Goal: Task Accomplishment & Management: Complete application form

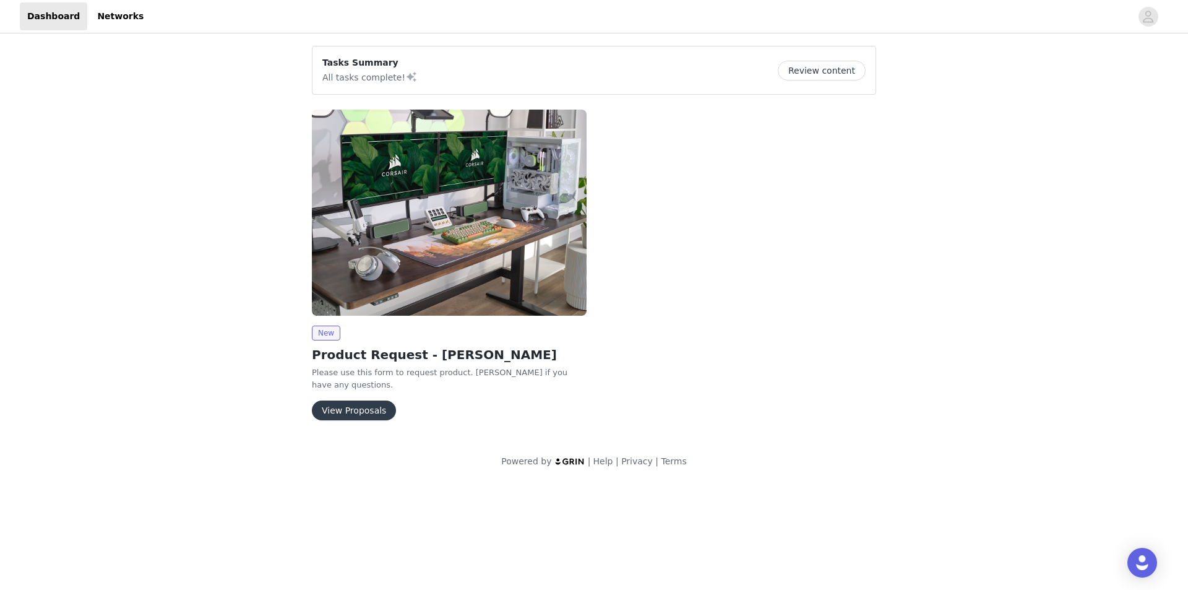
click at [400, 299] on img at bounding box center [449, 213] width 275 height 206
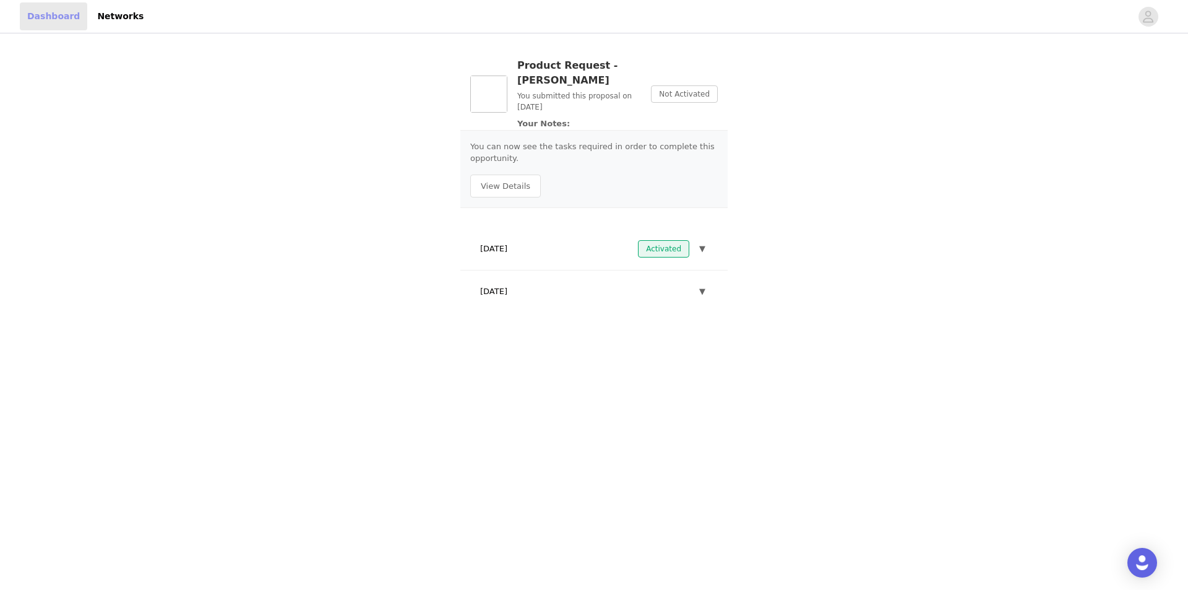
click at [38, 19] on link "Dashboard" at bounding box center [53, 16] width 67 height 28
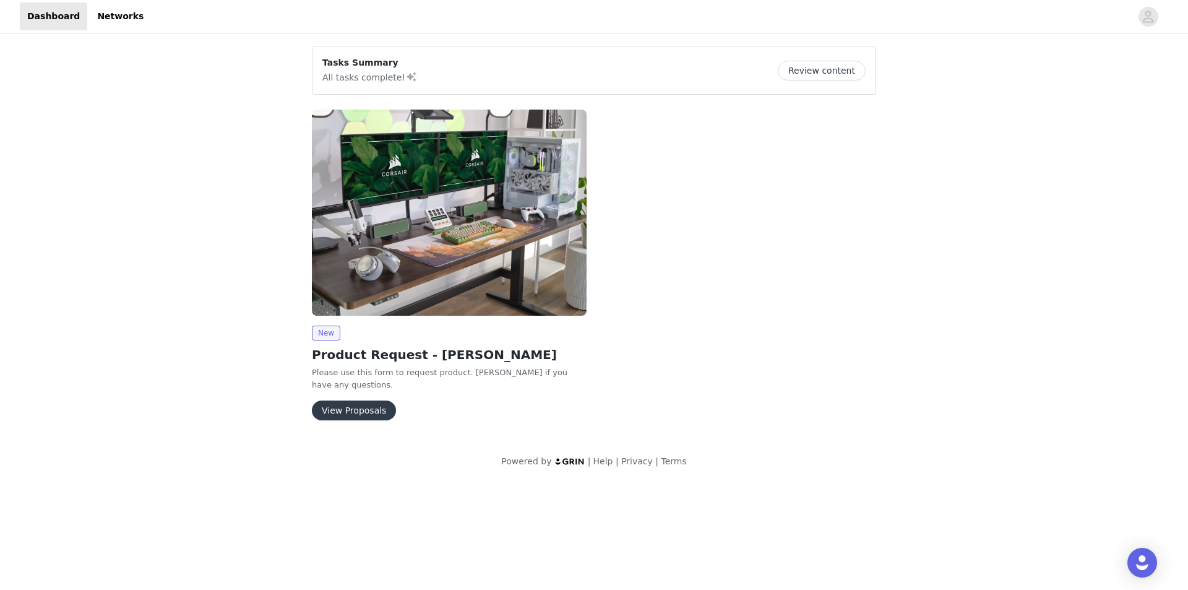
click at [461, 256] on img at bounding box center [449, 213] width 275 height 206
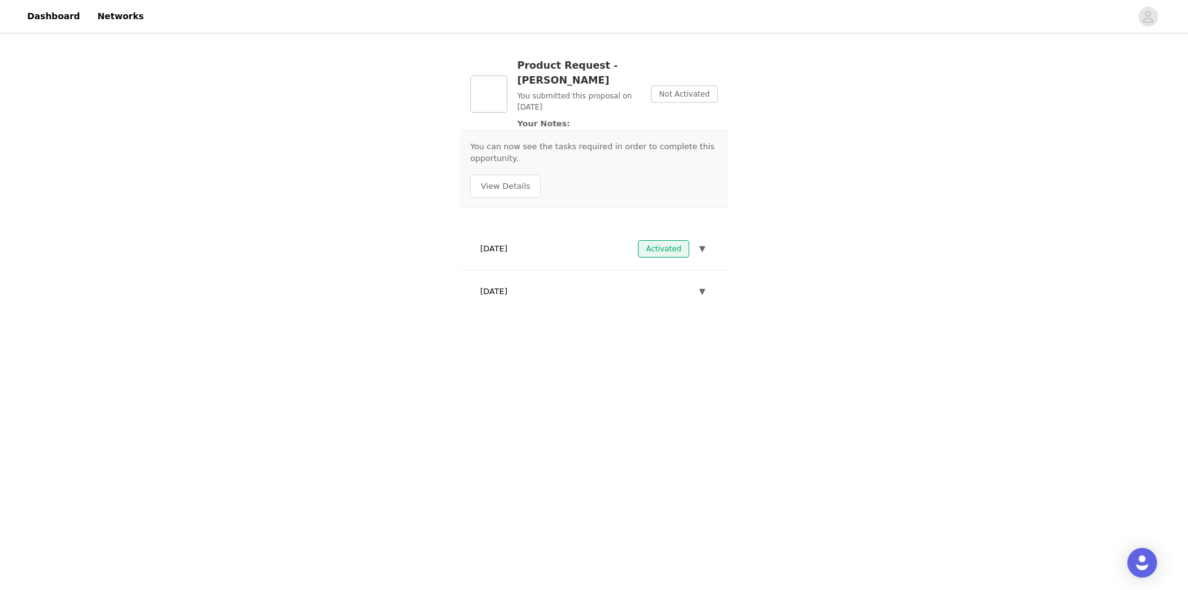
click at [658, 278] on div "[DATE] ▼" at bounding box center [593, 291] width 247 height 27
click at [703, 285] on span "▼" at bounding box center [702, 291] width 6 height 12
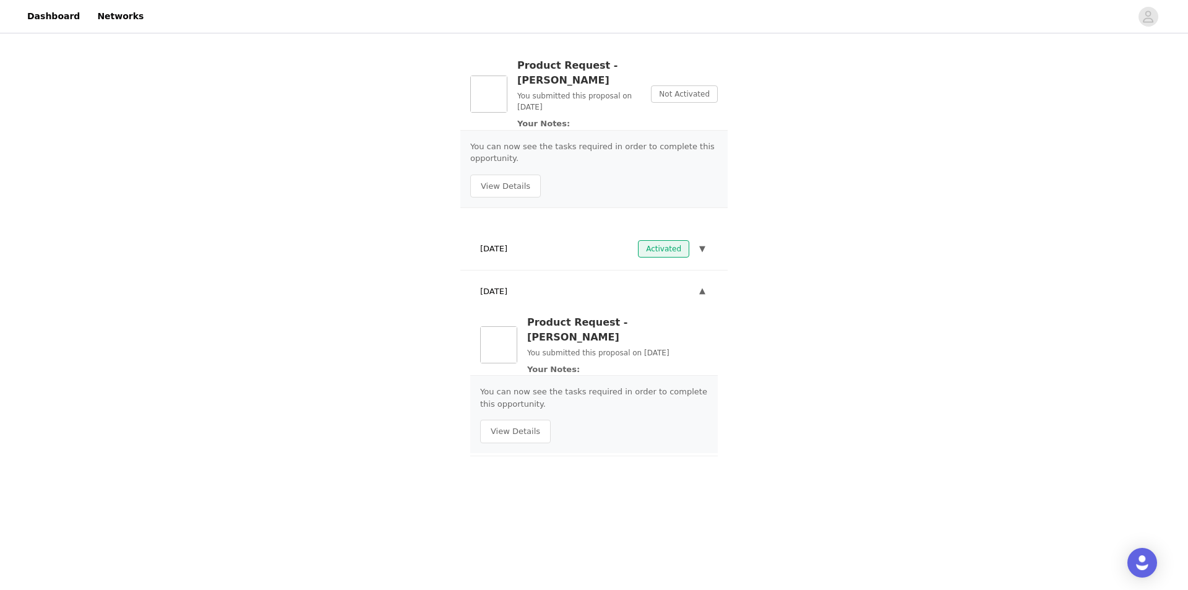
click at [708, 235] on div "[DATE] Activated ▼" at bounding box center [593, 248] width 247 height 27
click at [668, 87] on span "Not Activated" at bounding box center [684, 93] width 67 height 17
click at [700, 243] on span "▼" at bounding box center [702, 249] width 6 height 12
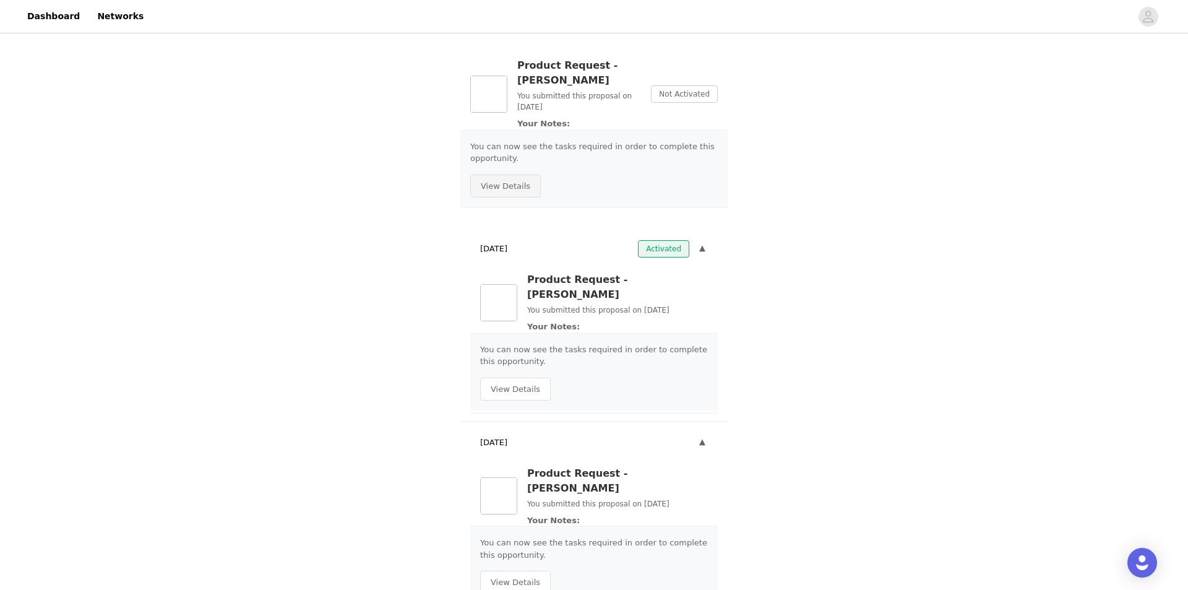
click at [507, 174] on button "View Details" at bounding box center [505, 186] width 71 height 24
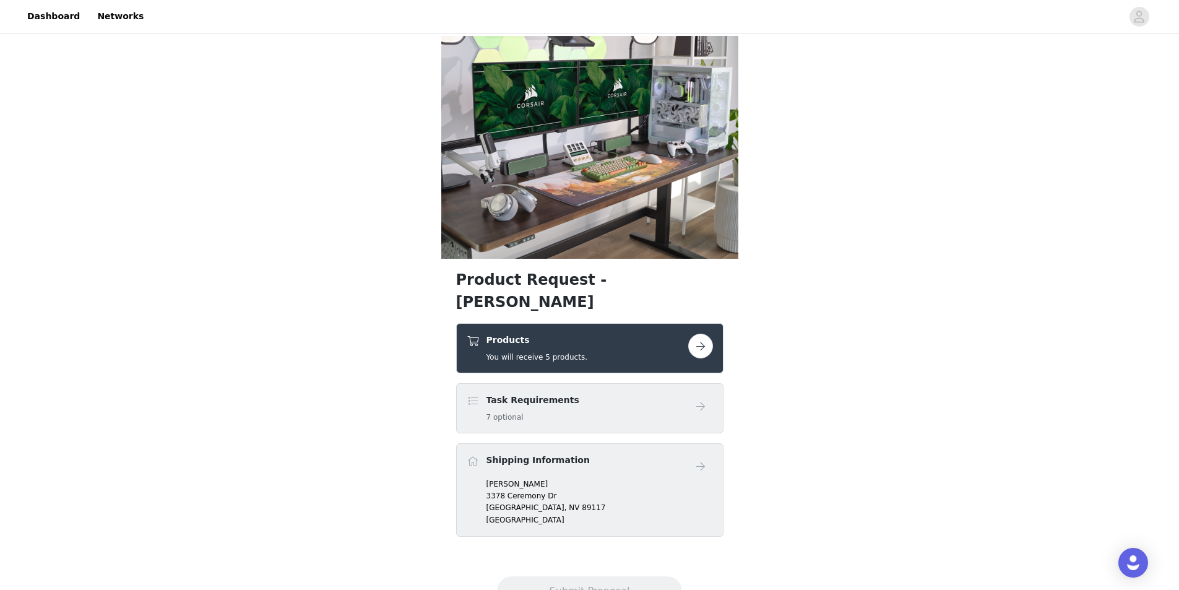
click at [705, 333] on button "button" at bounding box center [700, 345] width 25 height 25
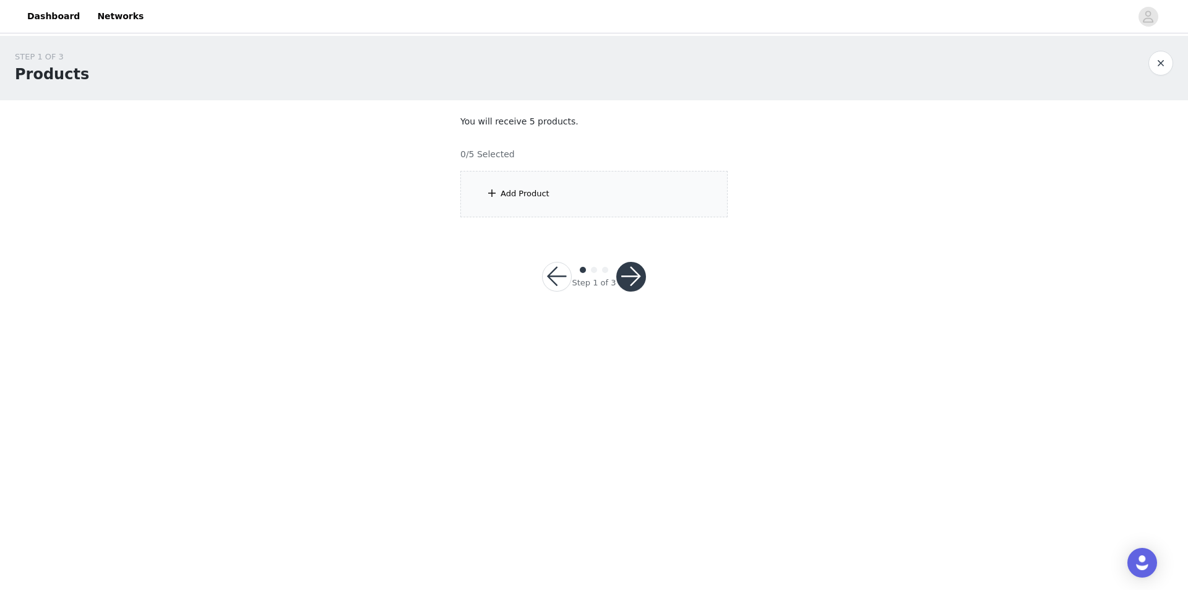
click at [561, 181] on div "Add Product" at bounding box center [593, 194] width 267 height 46
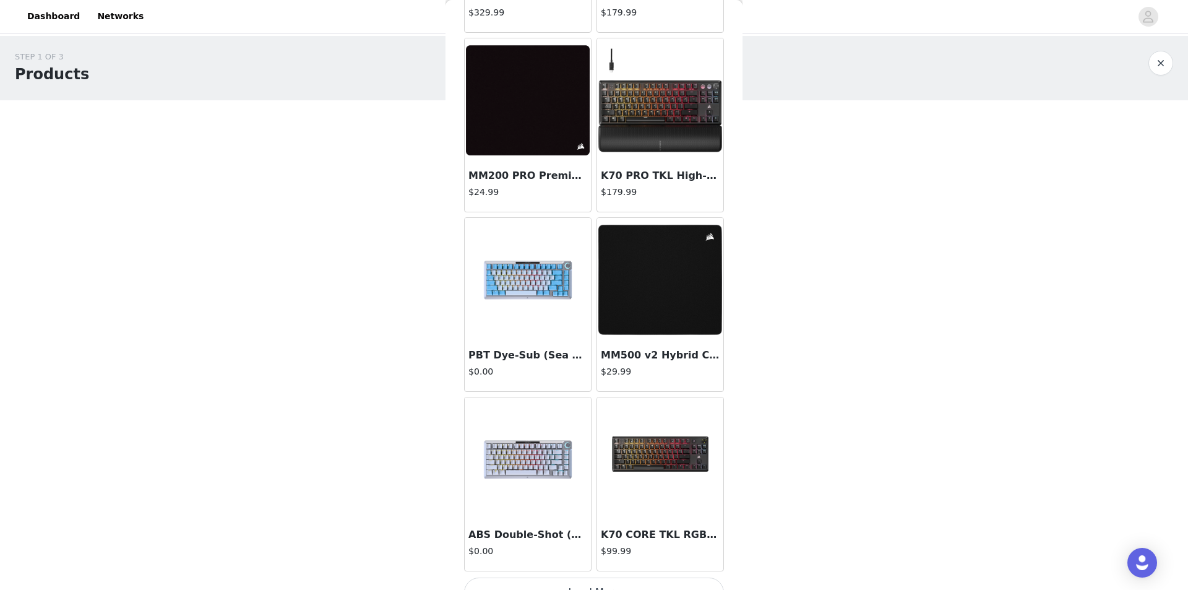
scroll to position [1304, 0]
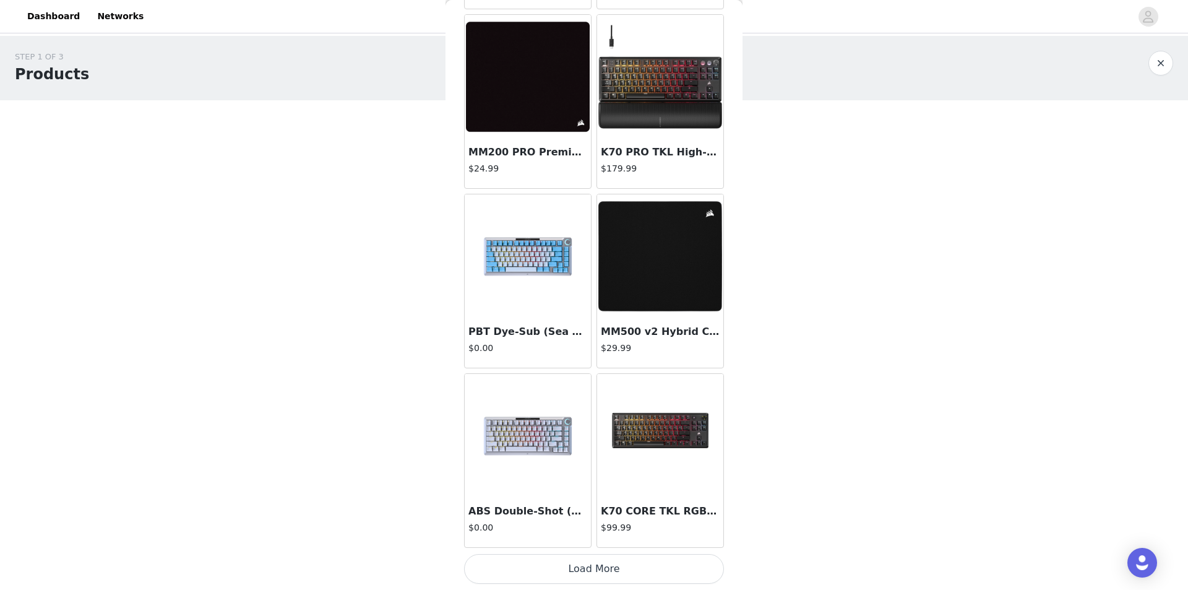
click at [614, 574] on button "Load More" at bounding box center [594, 569] width 260 height 30
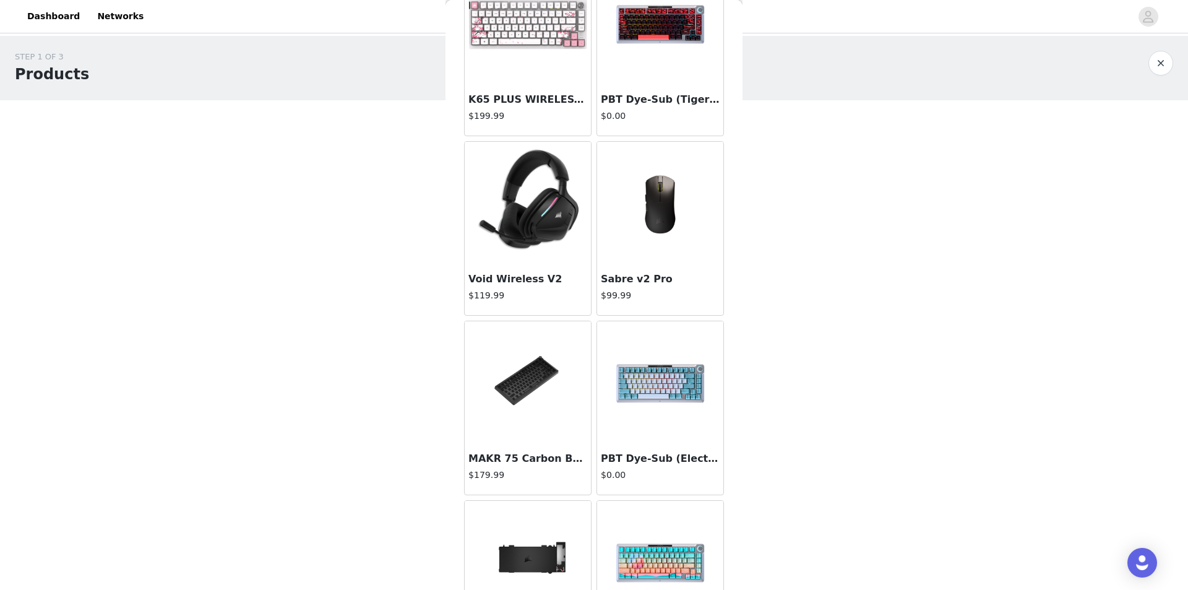
scroll to position [2974, 0]
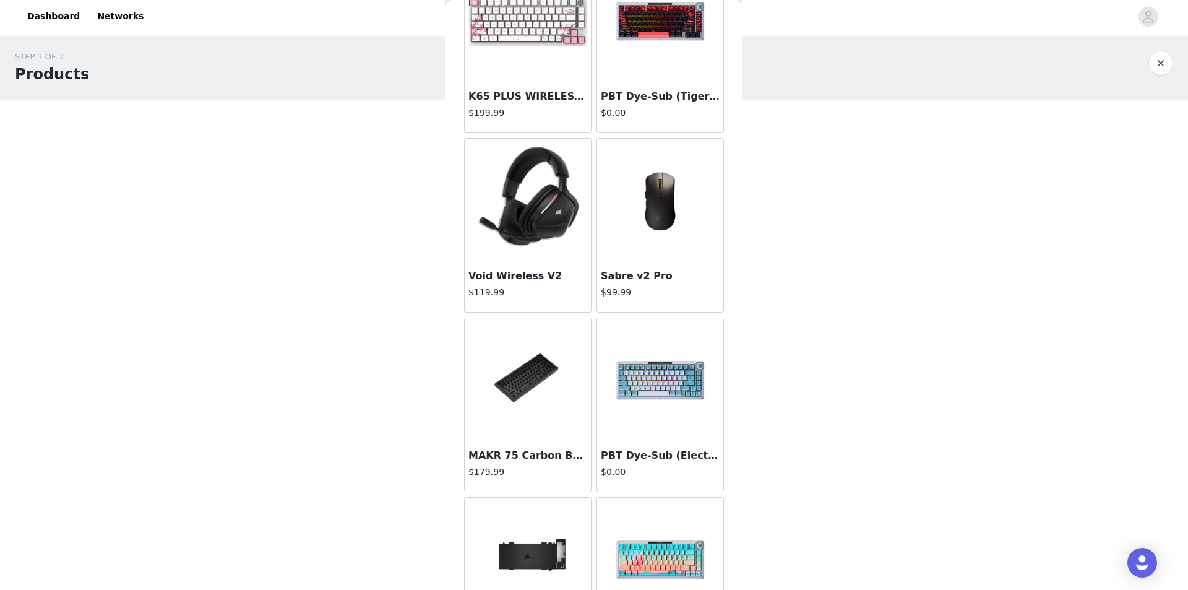
click at [665, 243] on img at bounding box center [660, 201] width 124 height 124
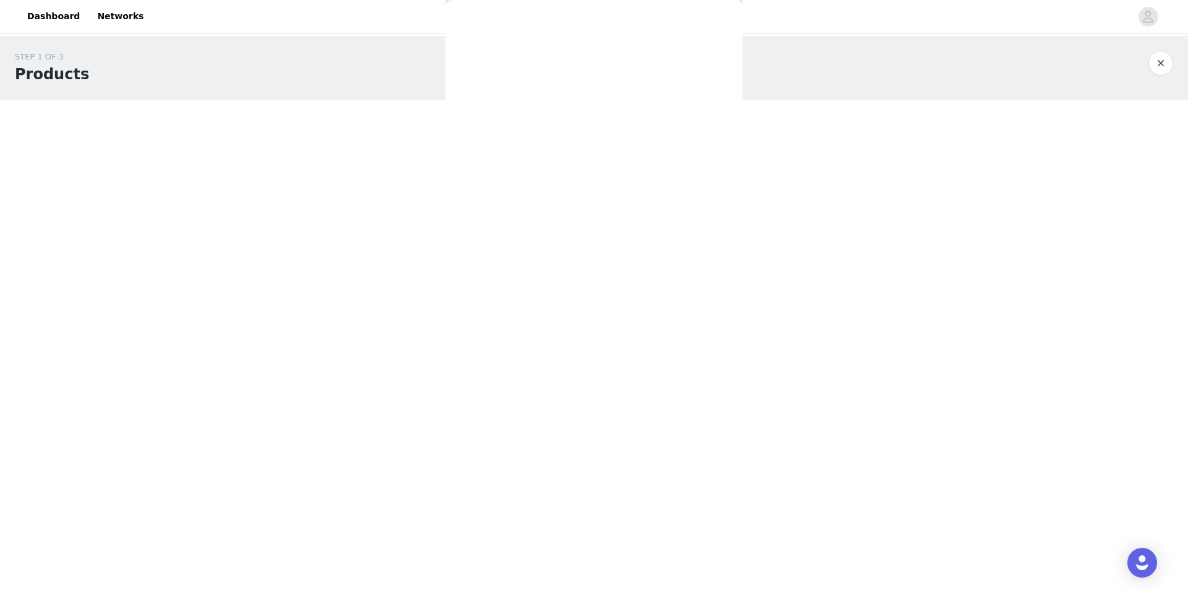
scroll to position [0, 0]
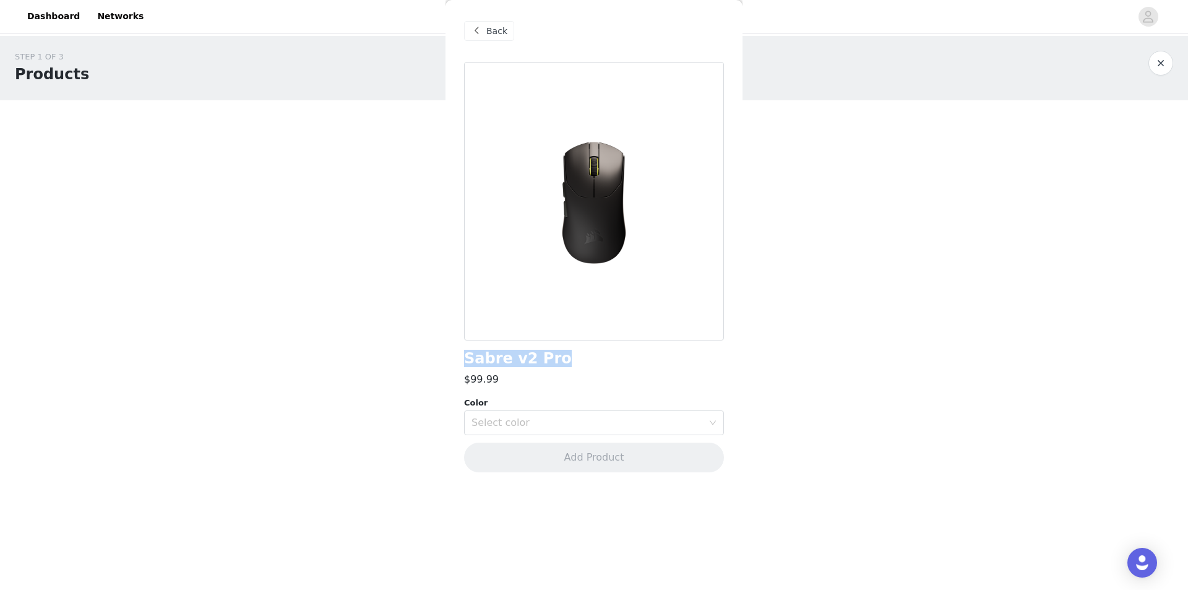
drag, startPoint x: 559, startPoint y: 361, endPoint x: 483, endPoint y: 357, distance: 76.2
click at [467, 350] on div "Sabre v2 Pro" at bounding box center [594, 358] width 260 height 17
copy h1 "Sabre v2 Pro"
click at [536, 426] on div "Select color" at bounding box center [586, 422] width 231 height 12
click at [526, 463] on li "White" at bounding box center [594, 470] width 260 height 20
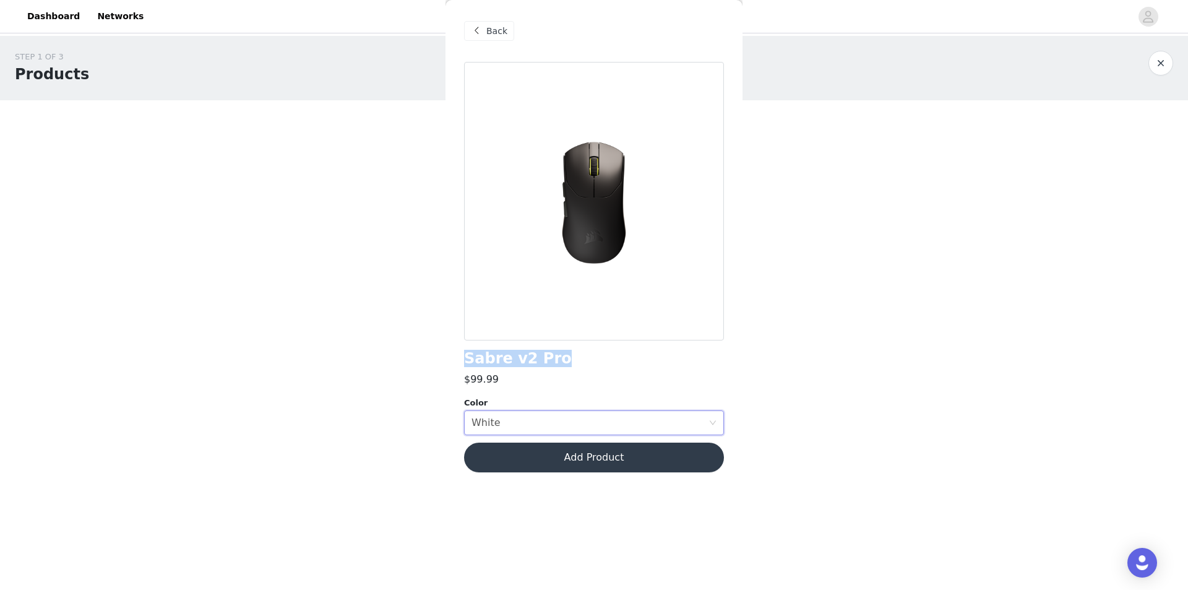
click at [672, 465] on button "Add Product" at bounding box center [594, 457] width 260 height 30
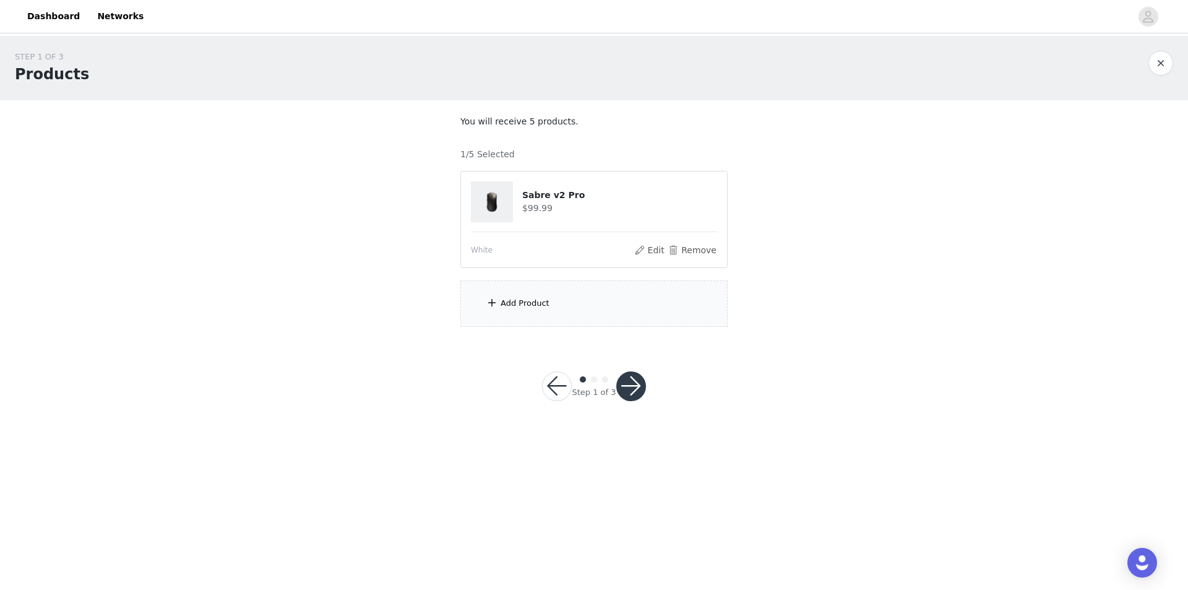
click at [593, 324] on div "Add Product" at bounding box center [593, 303] width 267 height 46
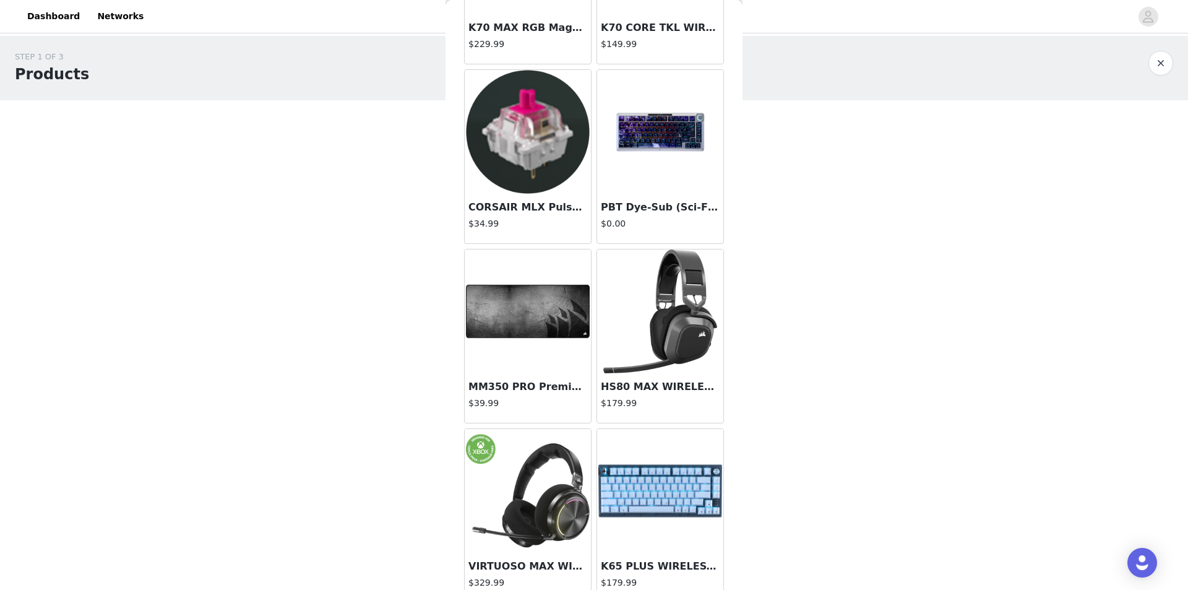
scroll to position [707, 0]
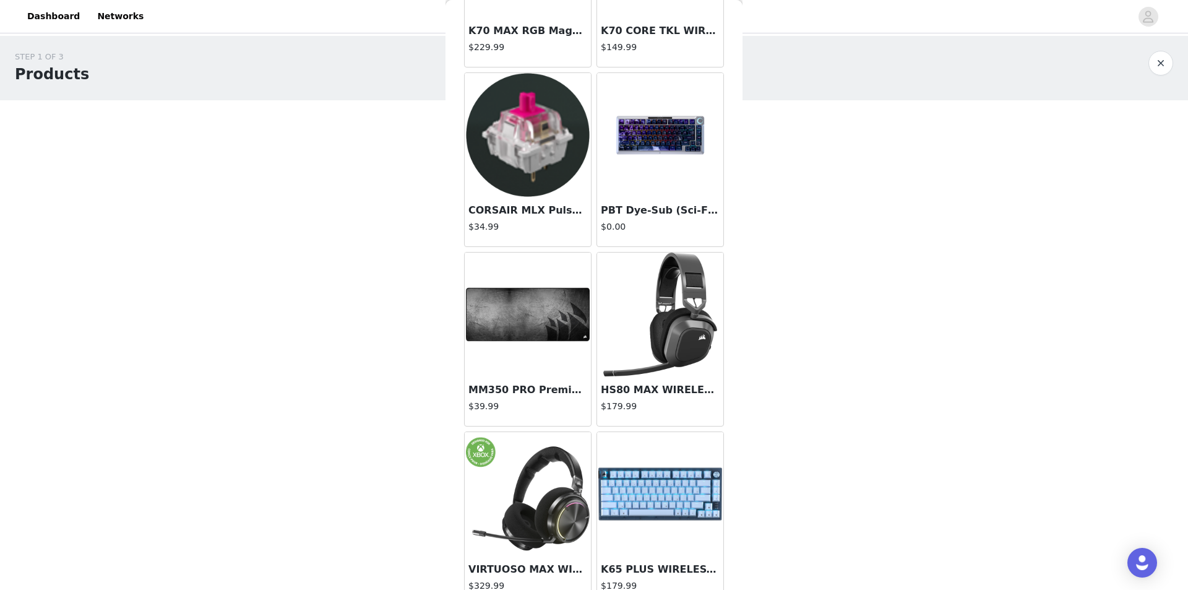
click at [534, 326] on img at bounding box center [528, 314] width 124 height 124
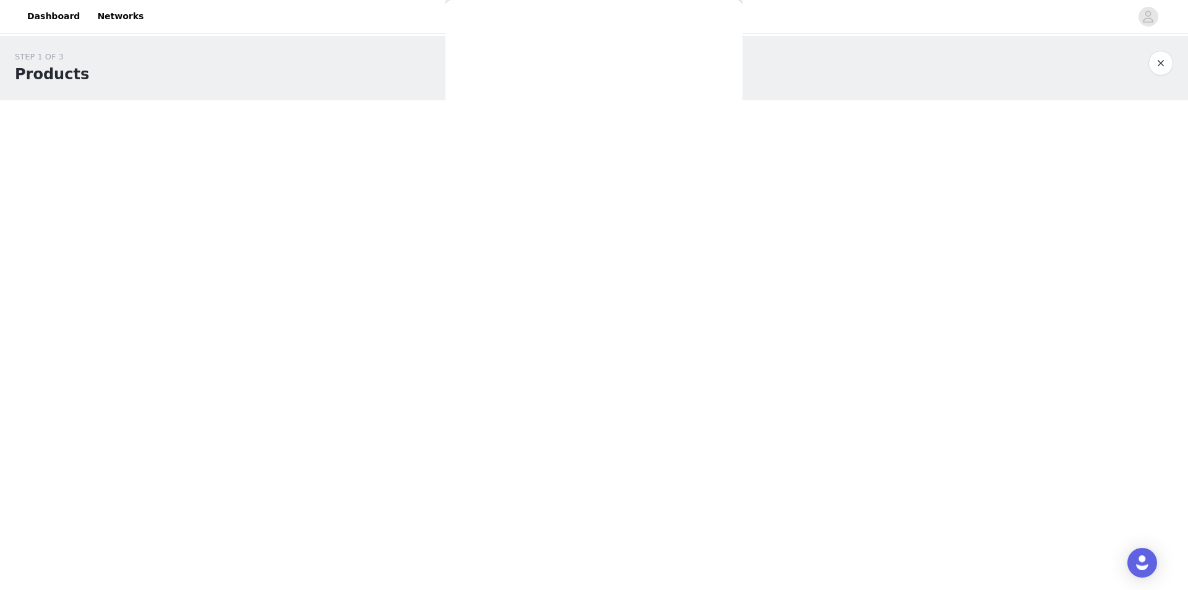
scroll to position [0, 0]
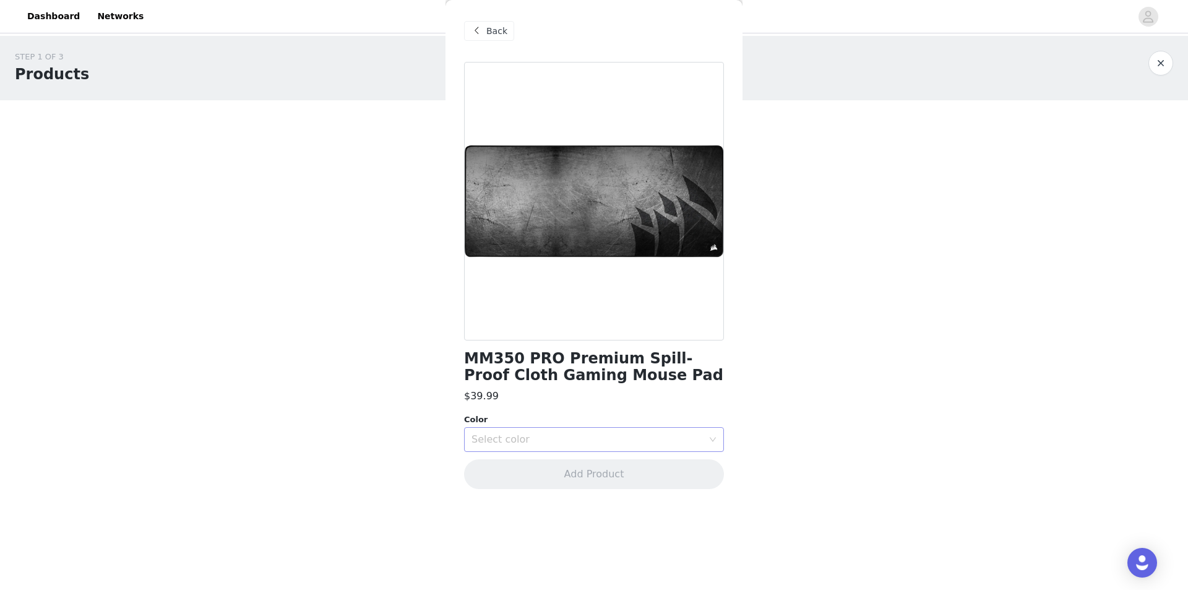
click at [605, 432] on div "Select color" at bounding box center [589, 440] width 237 height 24
click at [492, 21] on div "Back" at bounding box center [489, 31] width 50 height 20
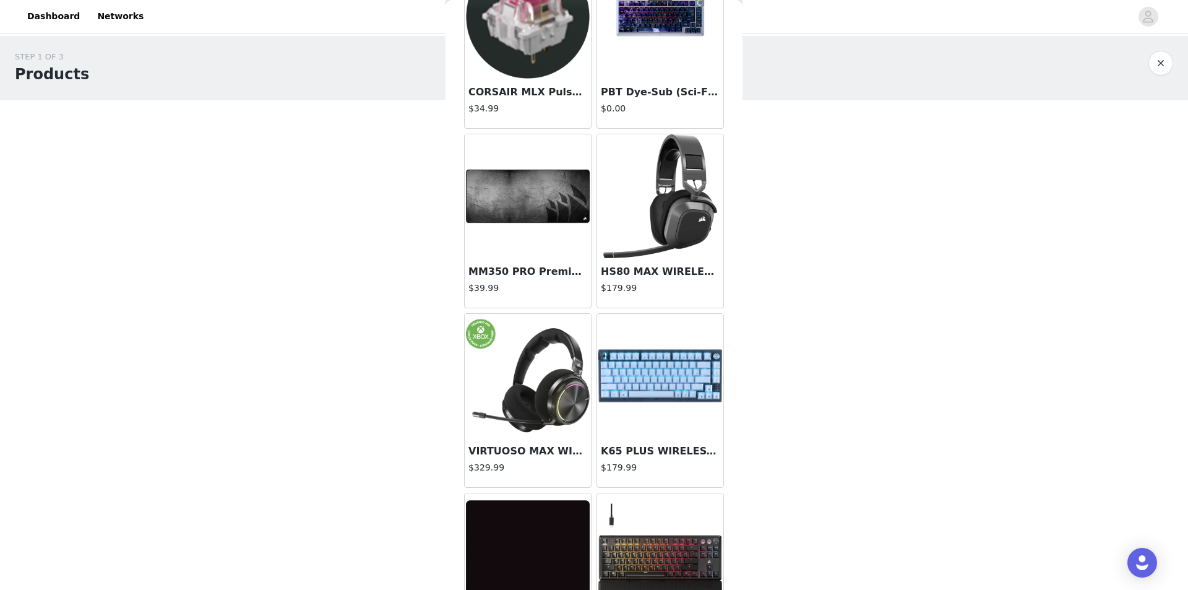
scroll to position [804, 0]
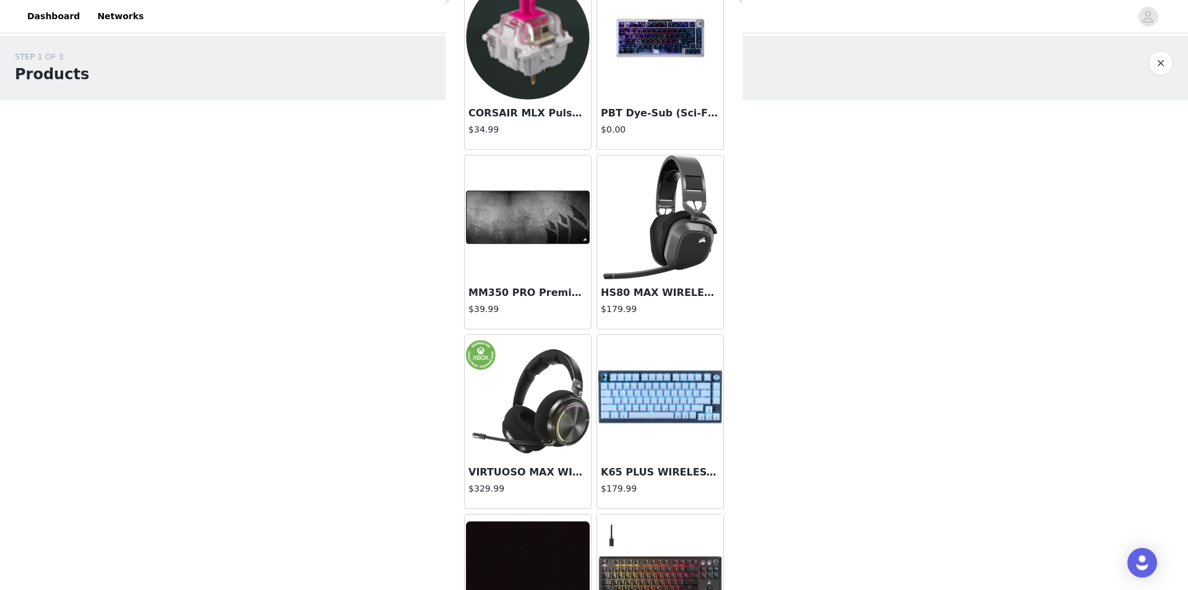
click at [549, 218] on img at bounding box center [528, 217] width 124 height 124
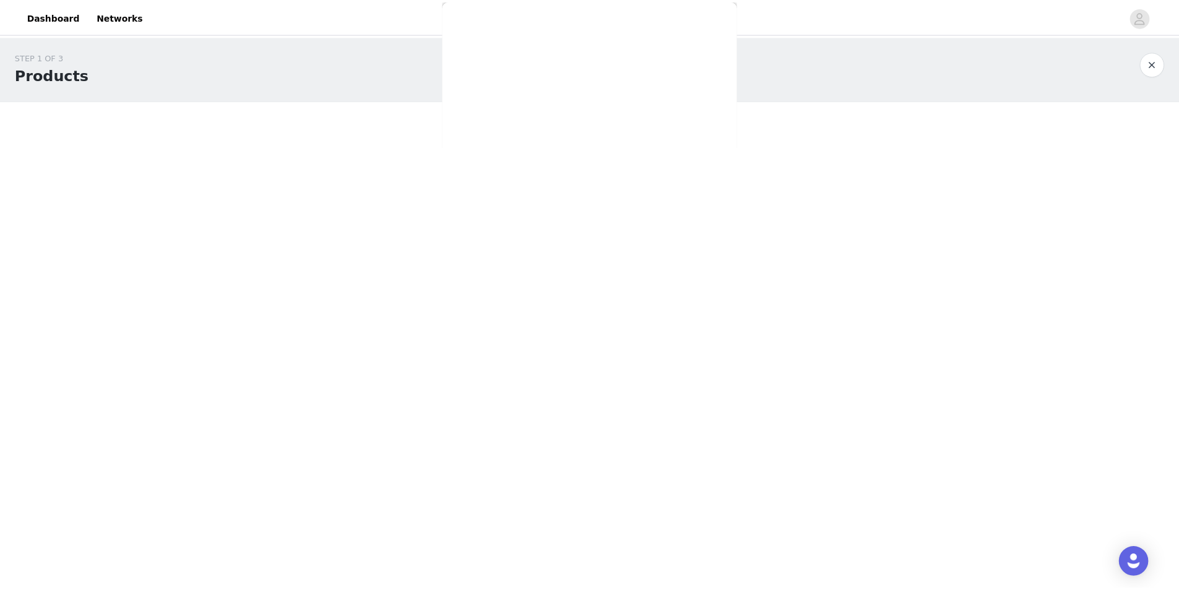
scroll to position [0, 0]
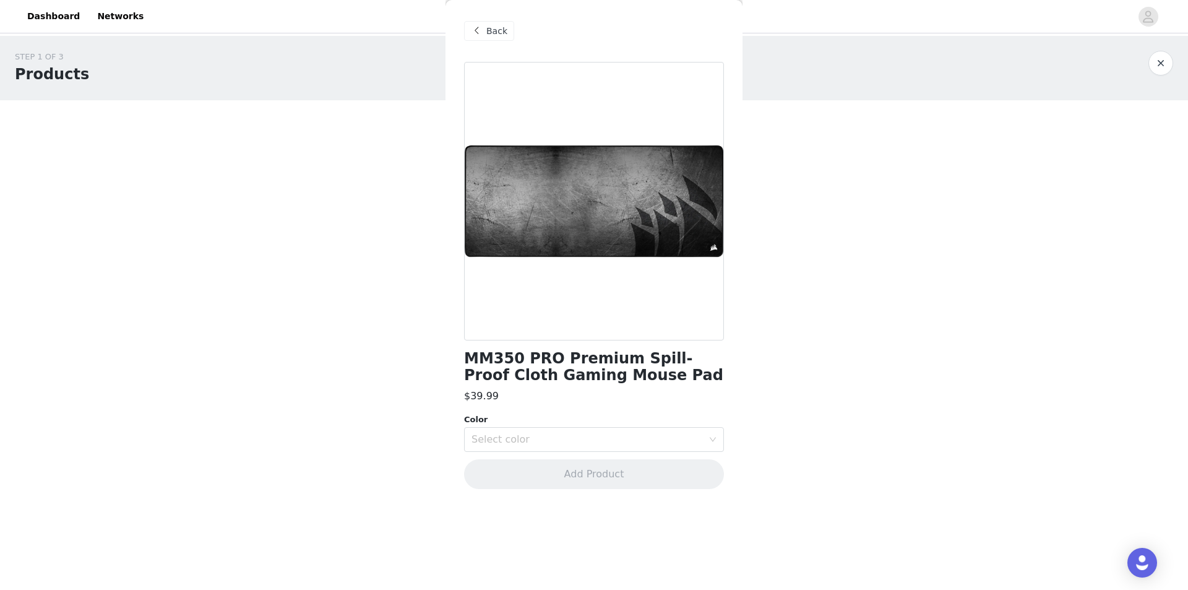
click at [614, 423] on div "Color" at bounding box center [594, 419] width 260 height 12
click at [611, 444] on div "Select color" at bounding box center [586, 439] width 231 height 12
click at [538, 468] on li "Black" at bounding box center [594, 467] width 260 height 20
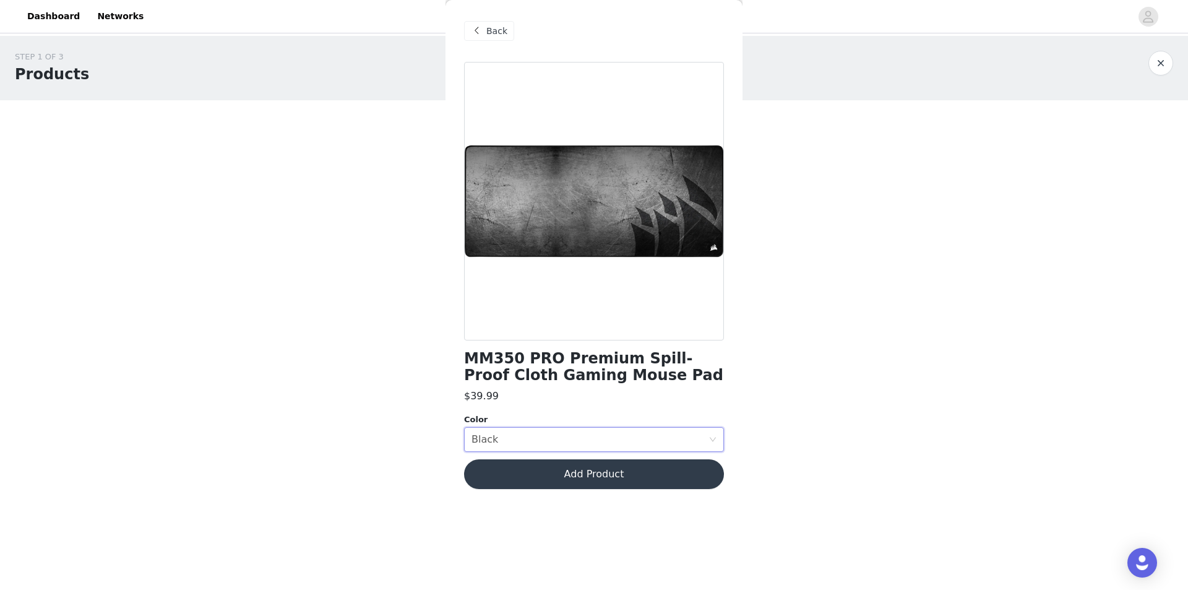
click at [655, 472] on button "Add Product" at bounding box center [594, 474] width 260 height 30
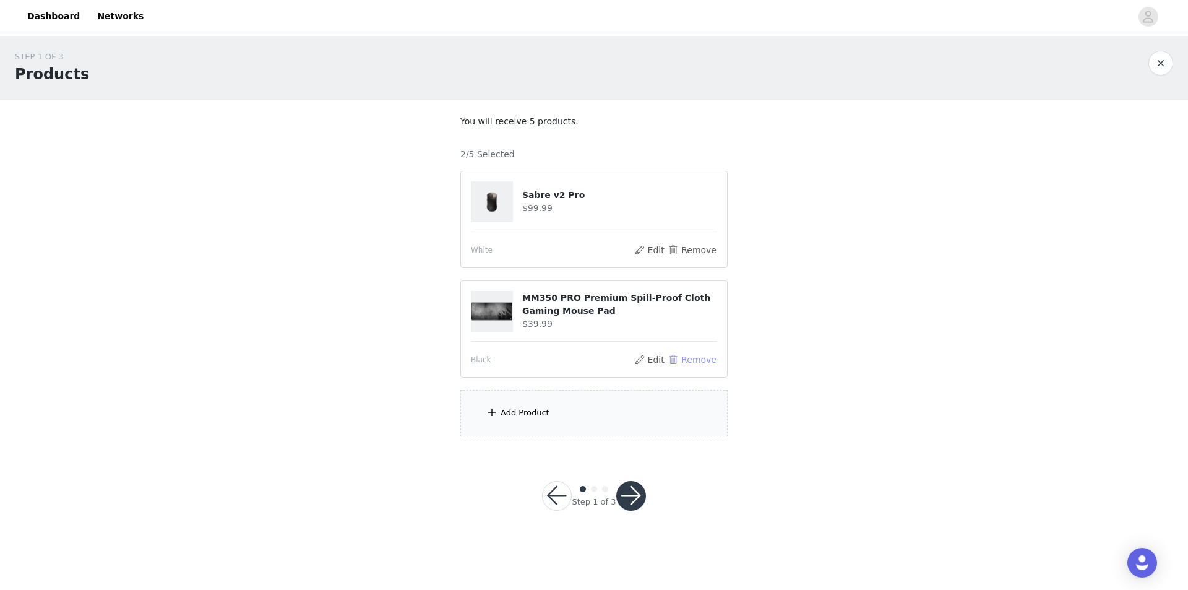
click at [707, 364] on button "Remove" at bounding box center [692, 359] width 49 height 15
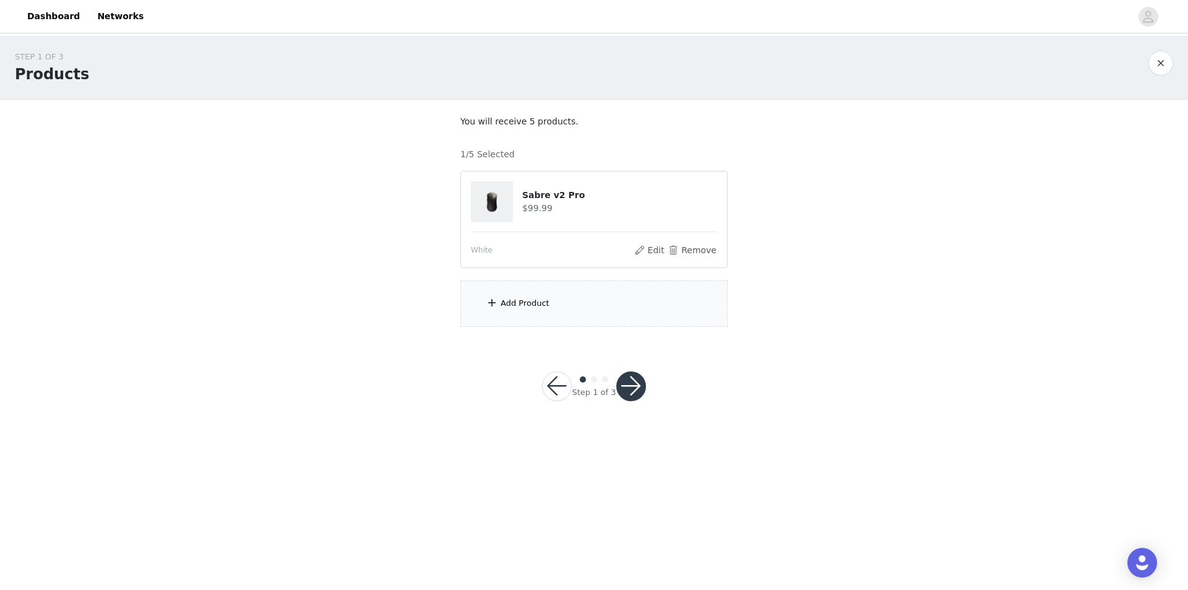
click at [623, 387] on button "button" at bounding box center [631, 386] width 30 height 30
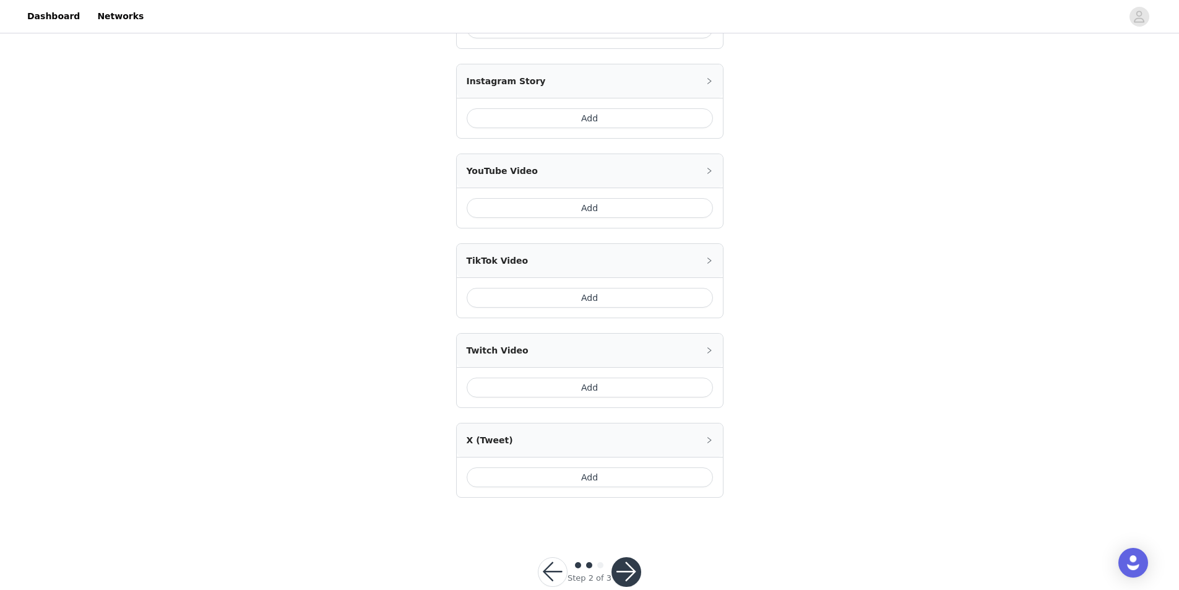
scroll to position [417, 0]
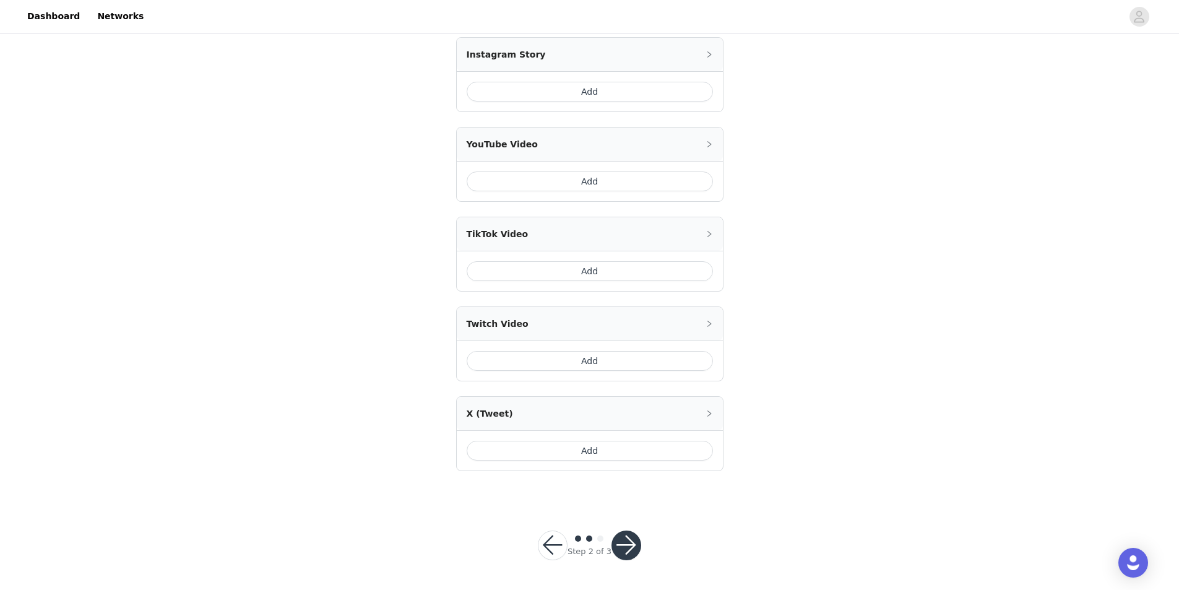
click at [621, 540] on button "button" at bounding box center [626, 545] width 30 height 30
click at [626, 543] on button "button" at bounding box center [626, 545] width 30 height 30
click at [624, 541] on button "button" at bounding box center [626, 545] width 30 height 30
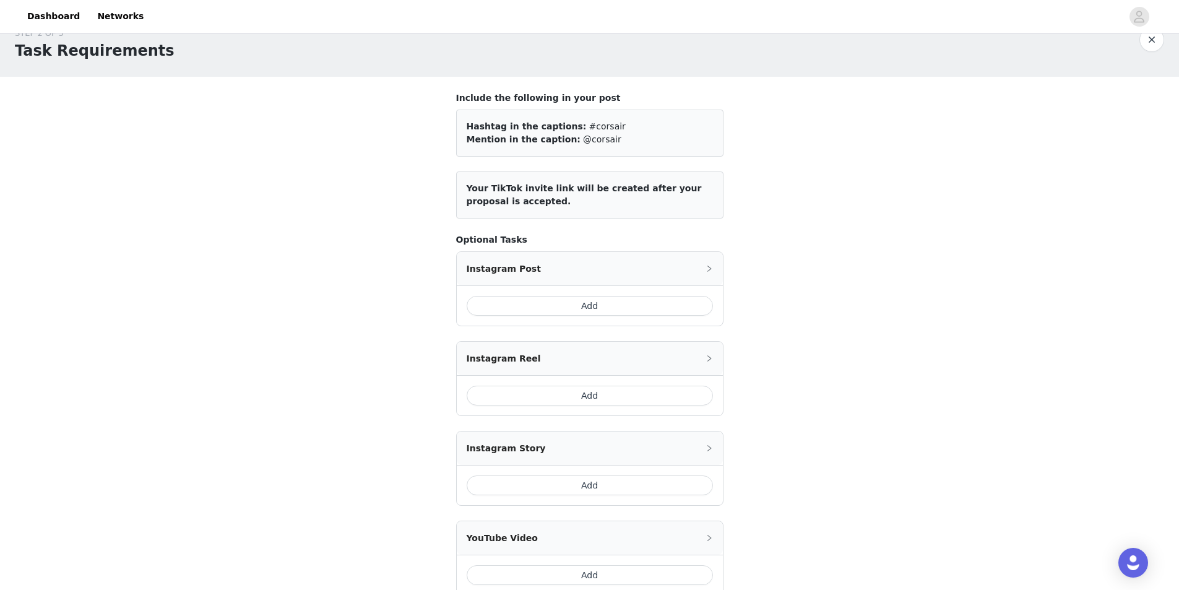
scroll to position [0, 0]
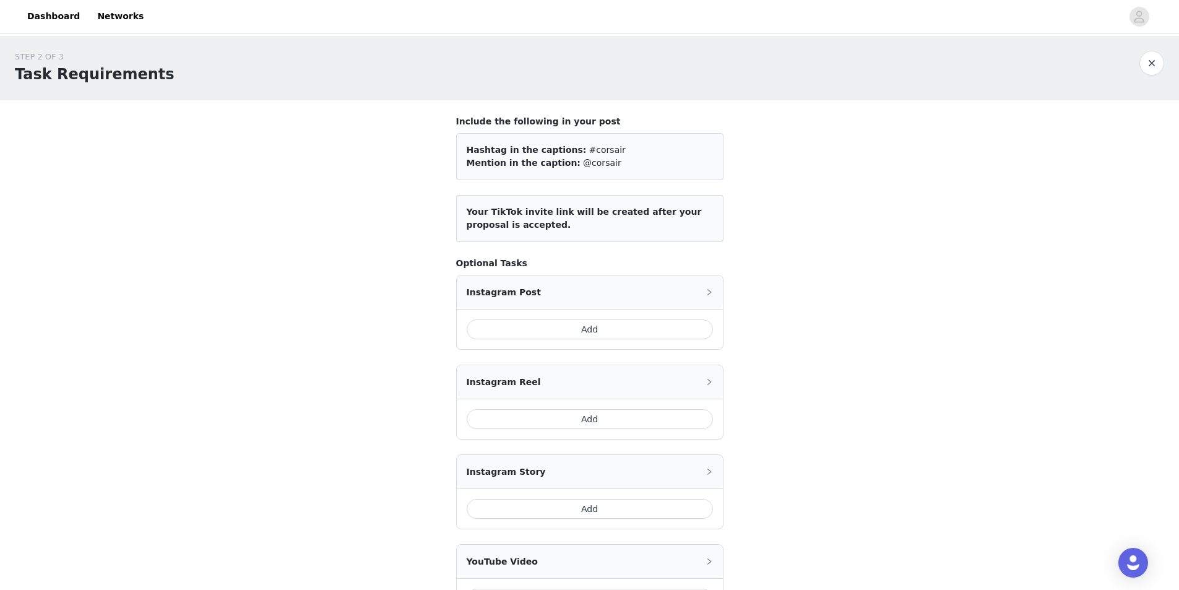
click at [505, 114] on section "Include the following in your post Hashtag in the captions: #corsair Mention in…" at bounding box center [589, 508] width 297 height 817
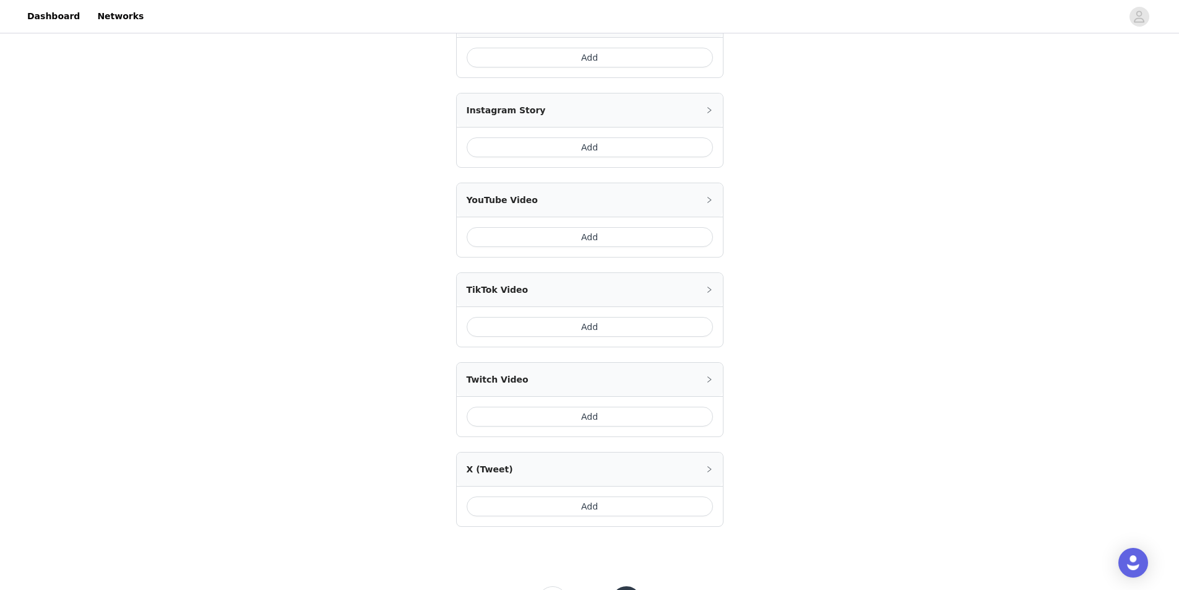
scroll to position [371, 0]
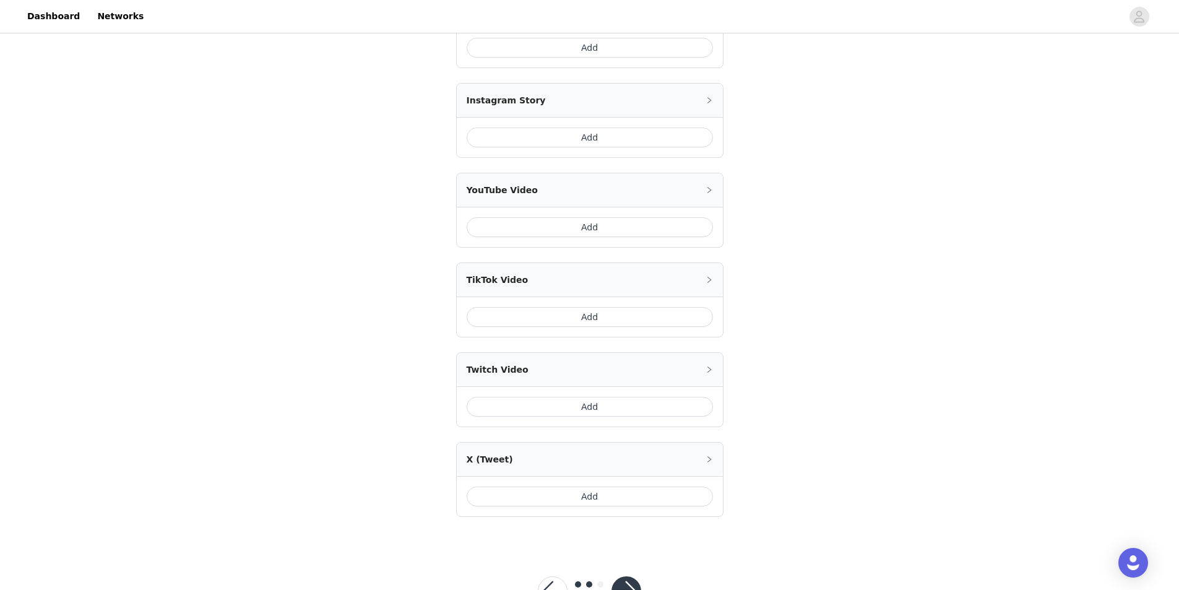
click at [632, 583] on button "button" at bounding box center [626, 591] width 30 height 30
click at [632, 583] on footer "Step 2 of 3" at bounding box center [589, 590] width 163 height 89
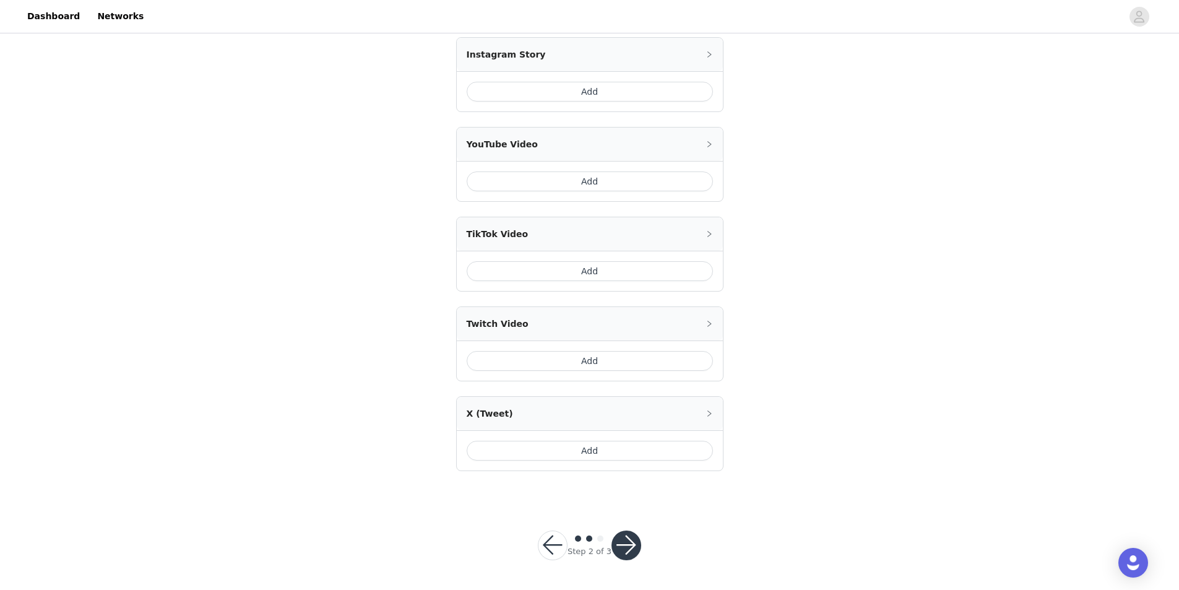
click at [639, 546] on button "button" at bounding box center [626, 545] width 30 height 30
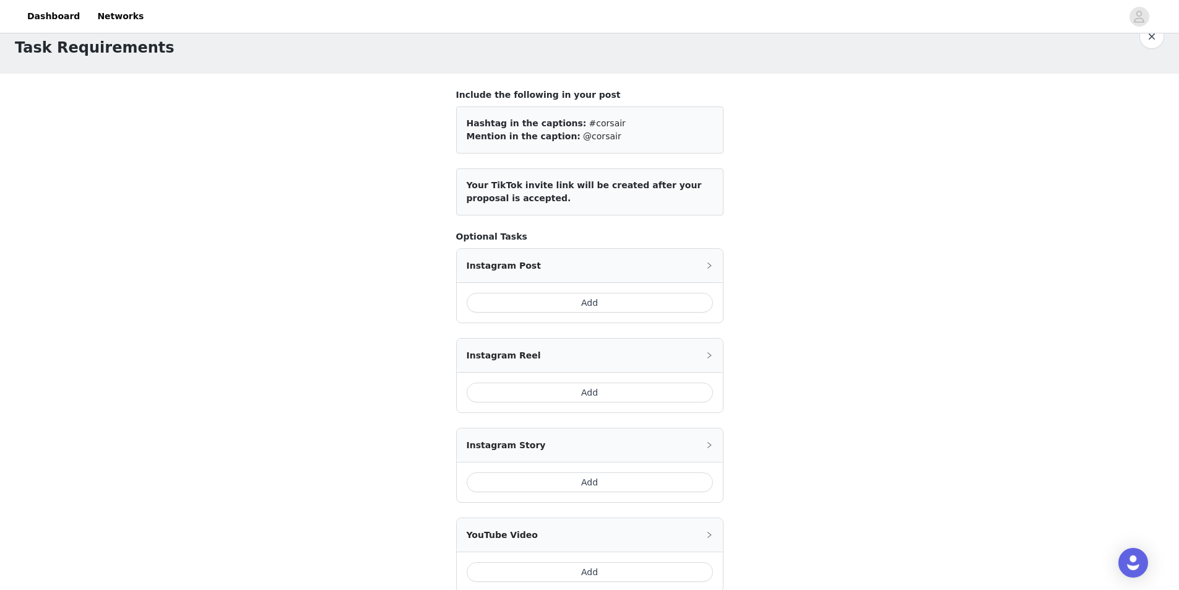
scroll to position [0, 0]
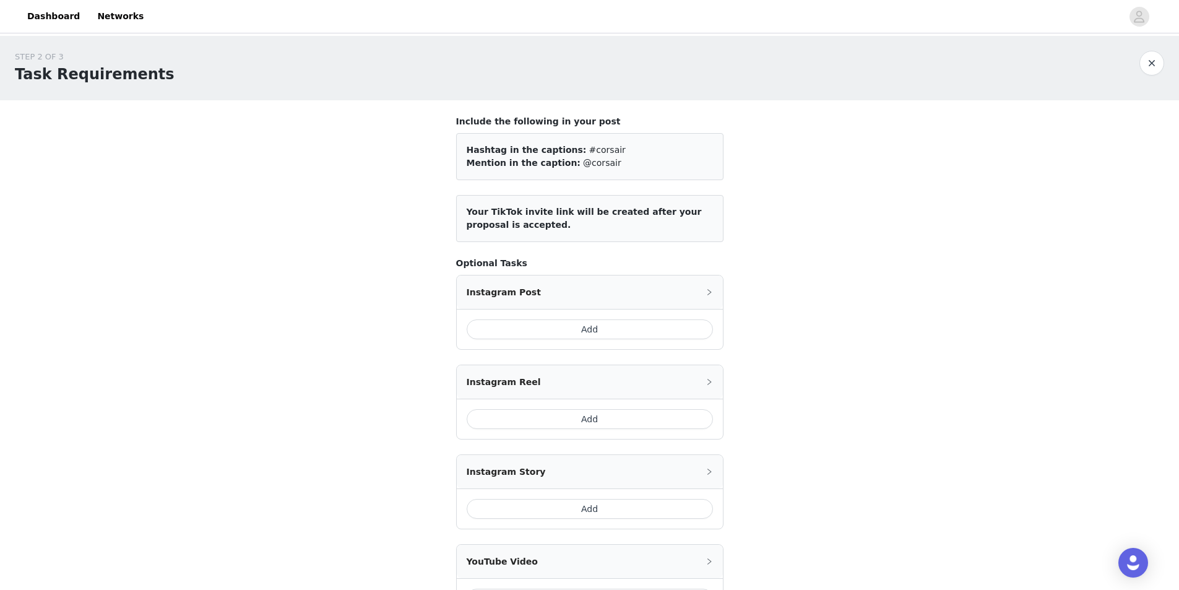
click at [588, 332] on button "Add" at bounding box center [590, 329] width 246 height 20
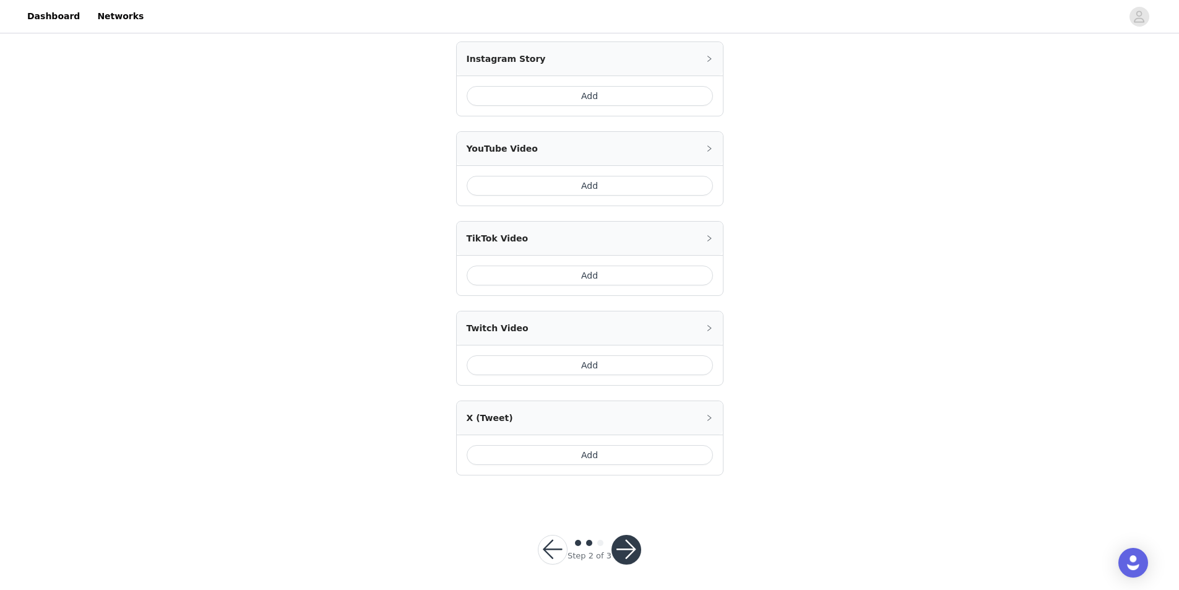
scroll to position [471, 0]
click at [633, 544] on button "button" at bounding box center [626, 545] width 30 height 30
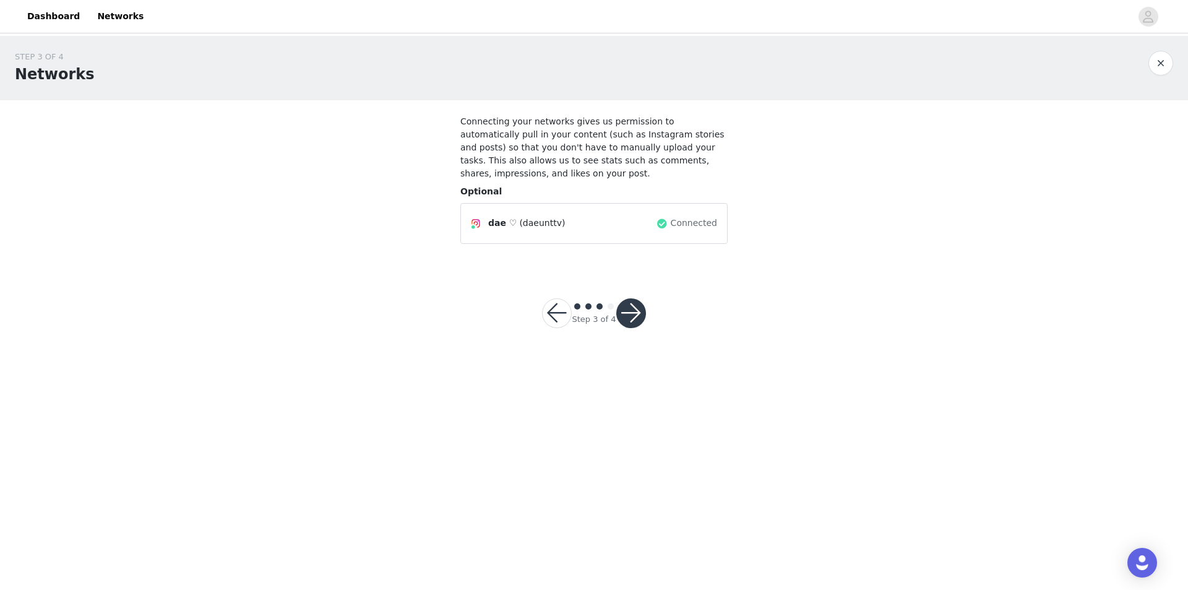
click at [555, 304] on button "button" at bounding box center [557, 313] width 30 height 30
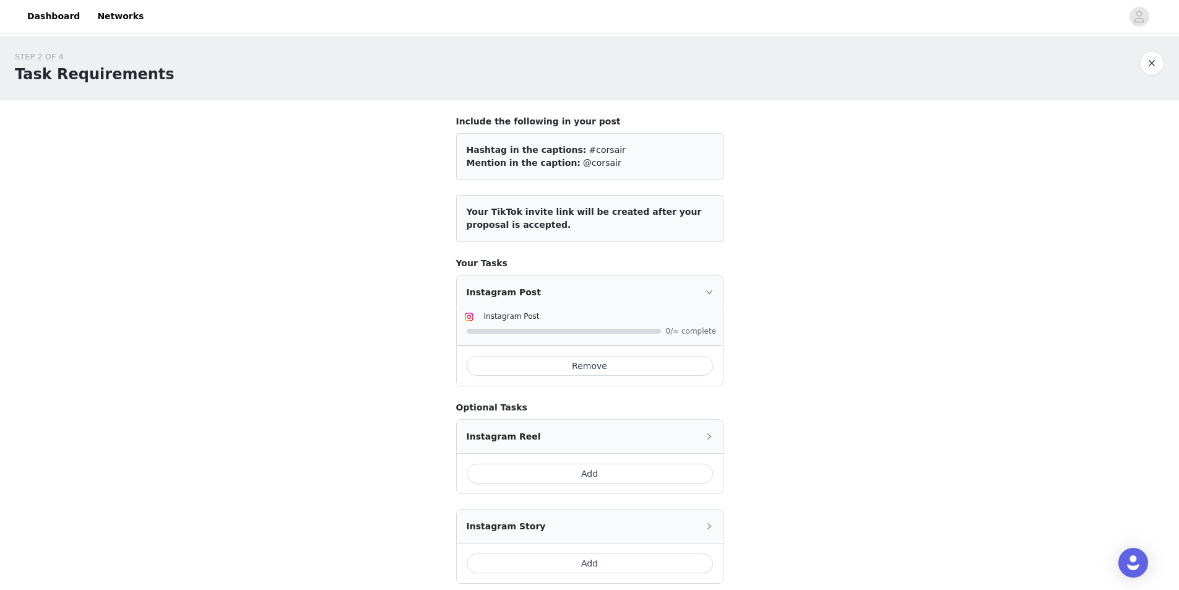
click at [624, 368] on button "Remove" at bounding box center [590, 366] width 246 height 20
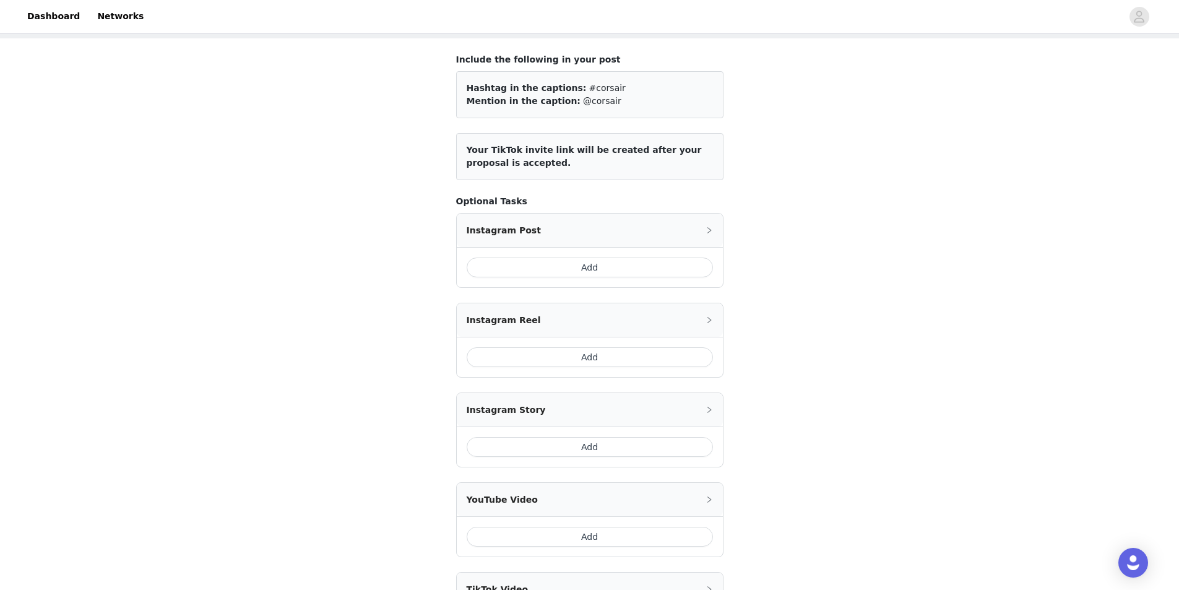
click at [647, 362] on button "Add" at bounding box center [590, 357] width 246 height 20
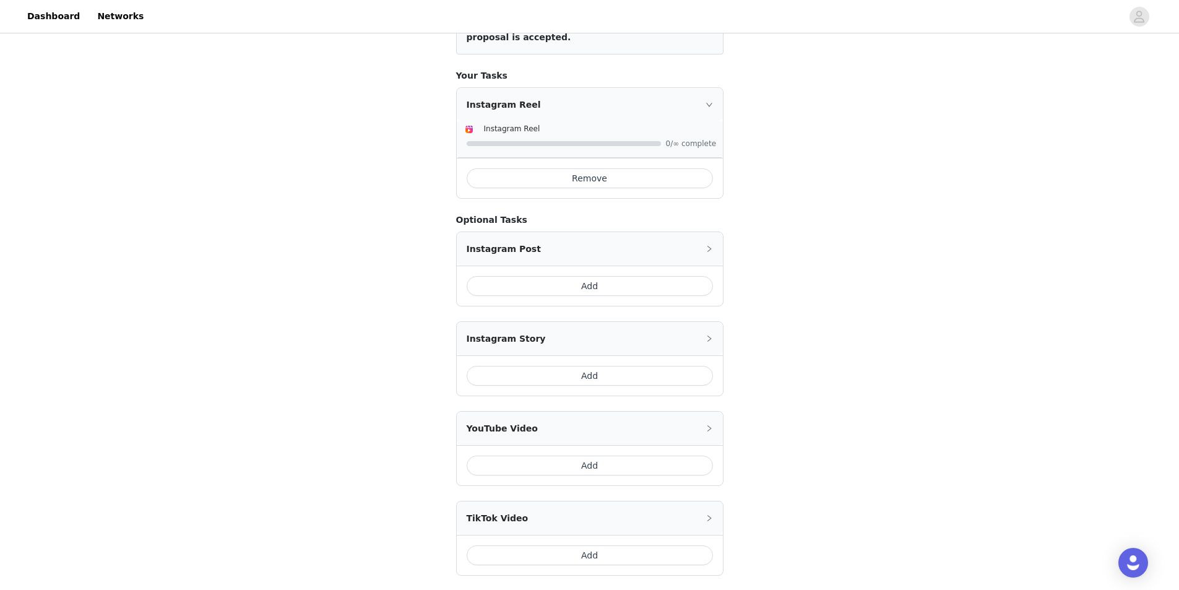
scroll to position [309, 0]
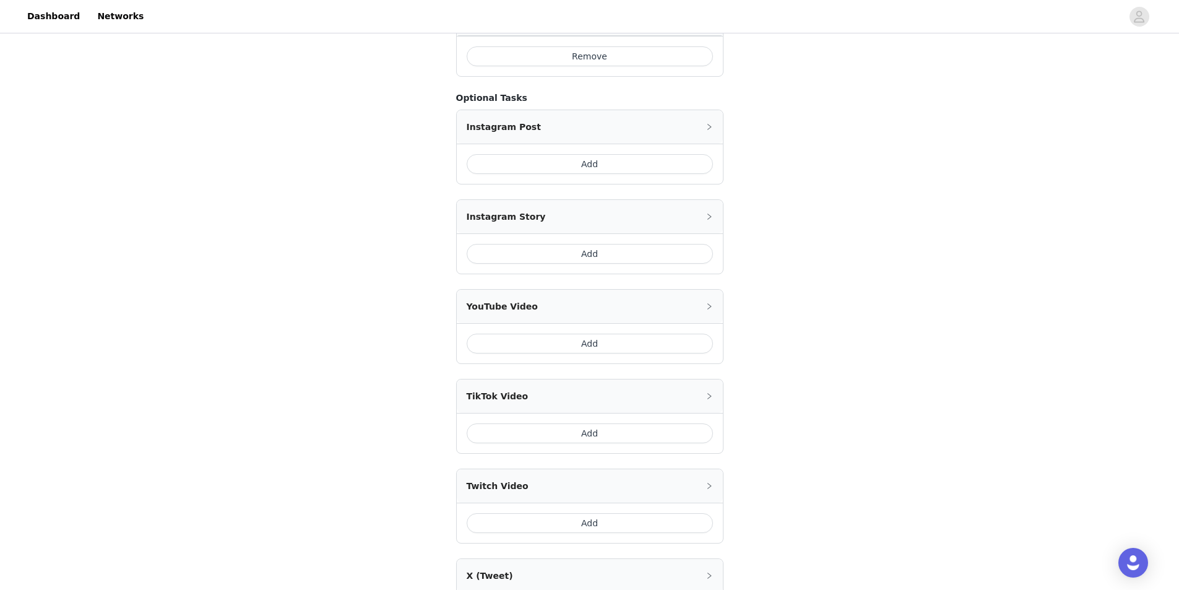
click at [628, 257] on button "Add" at bounding box center [590, 254] width 246 height 20
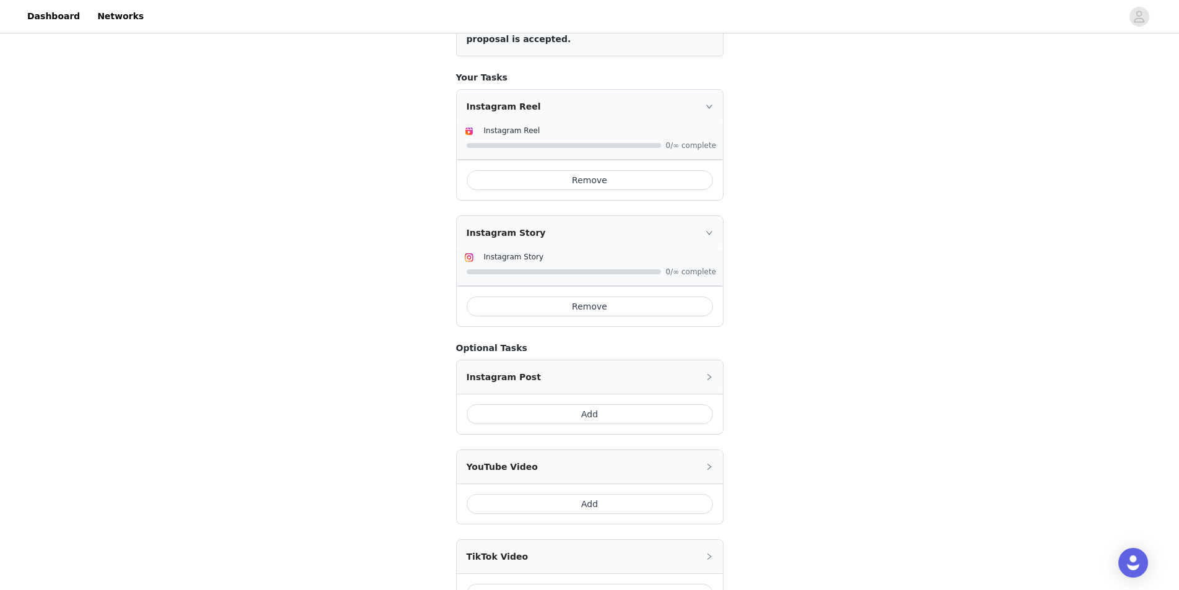
click at [648, 306] on button "Remove" at bounding box center [590, 306] width 246 height 20
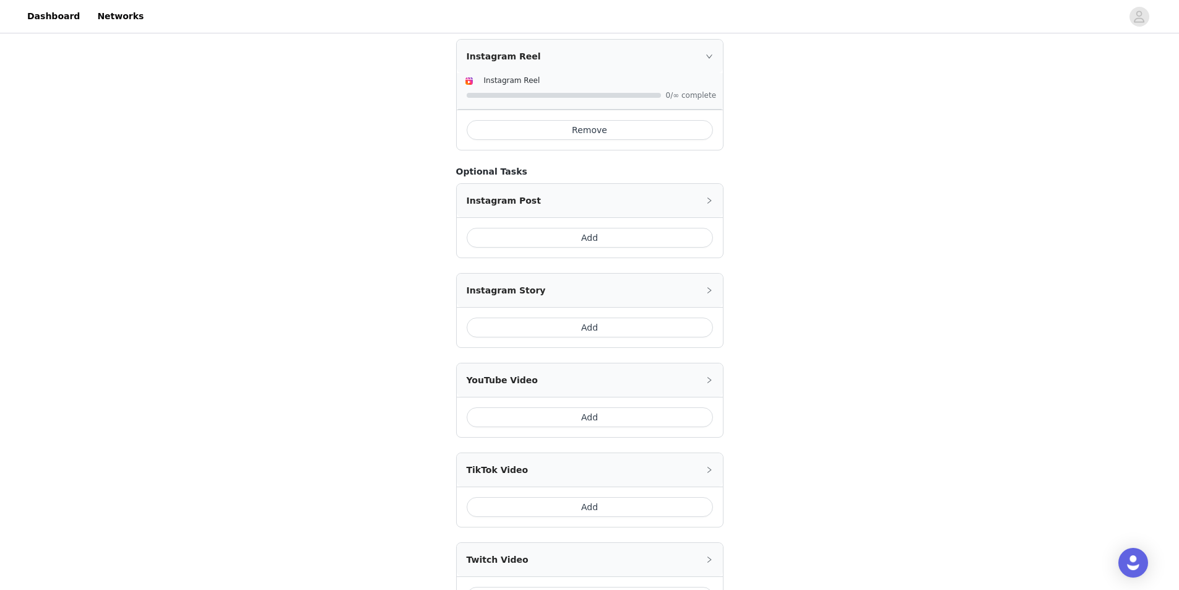
scroll to position [471, 0]
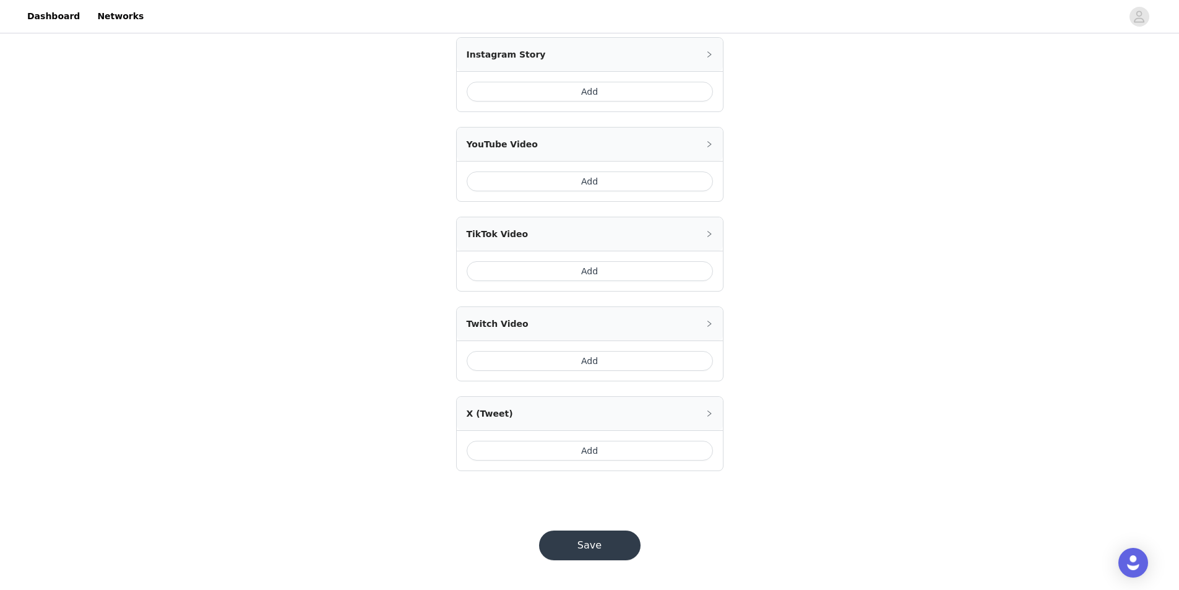
click at [603, 536] on button "Save" at bounding box center [589, 545] width 101 height 30
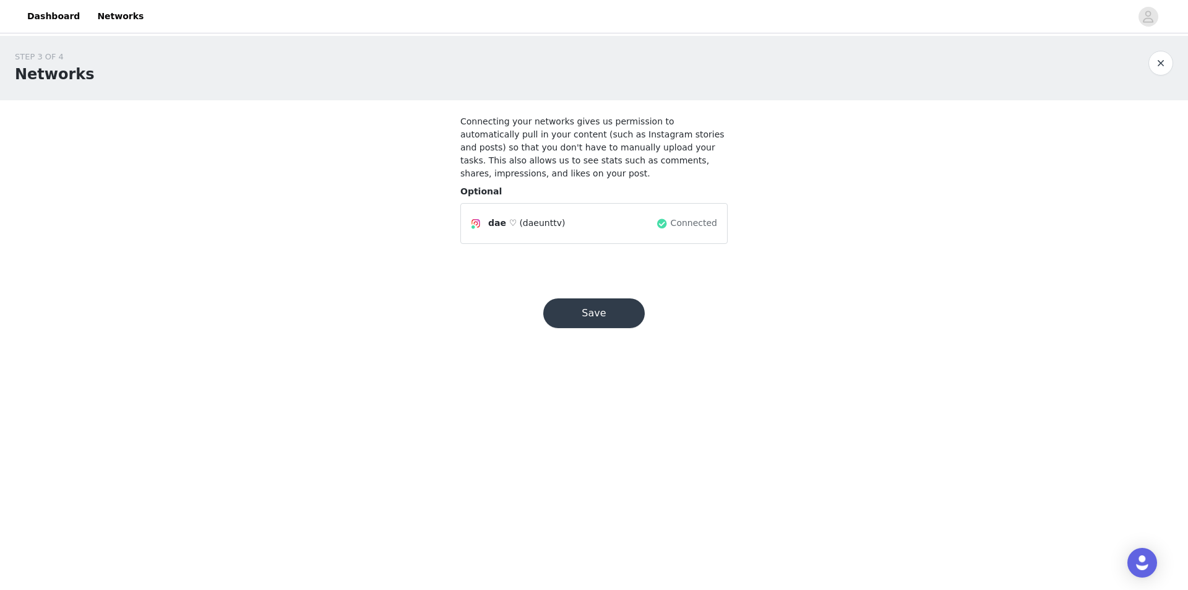
click at [609, 307] on button "Save" at bounding box center [593, 313] width 101 height 30
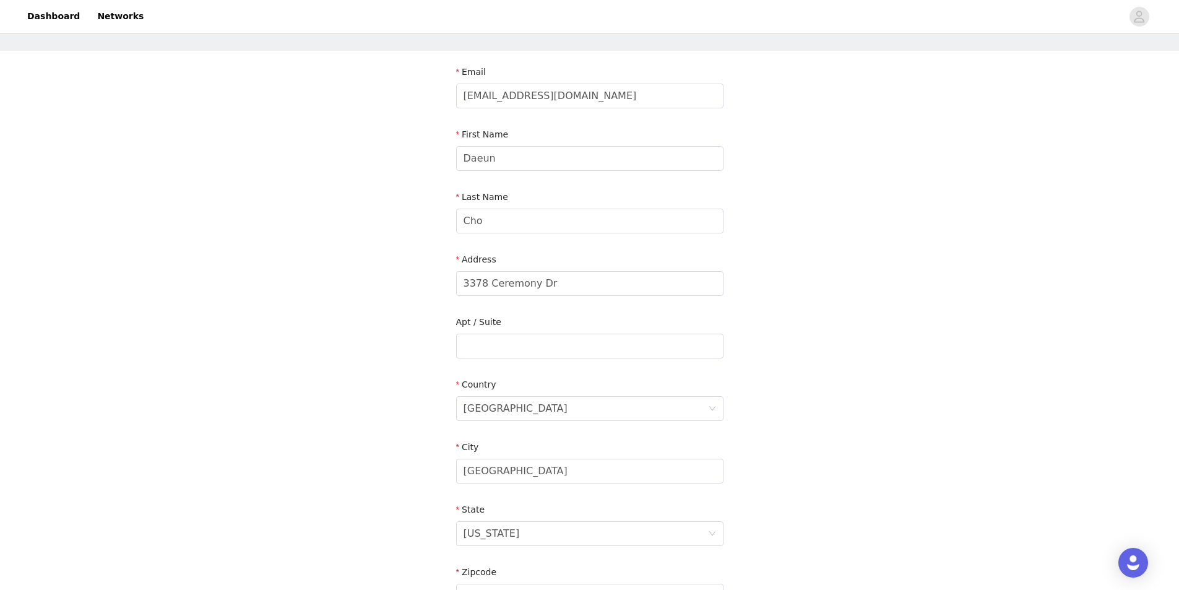
scroll to position [247, 0]
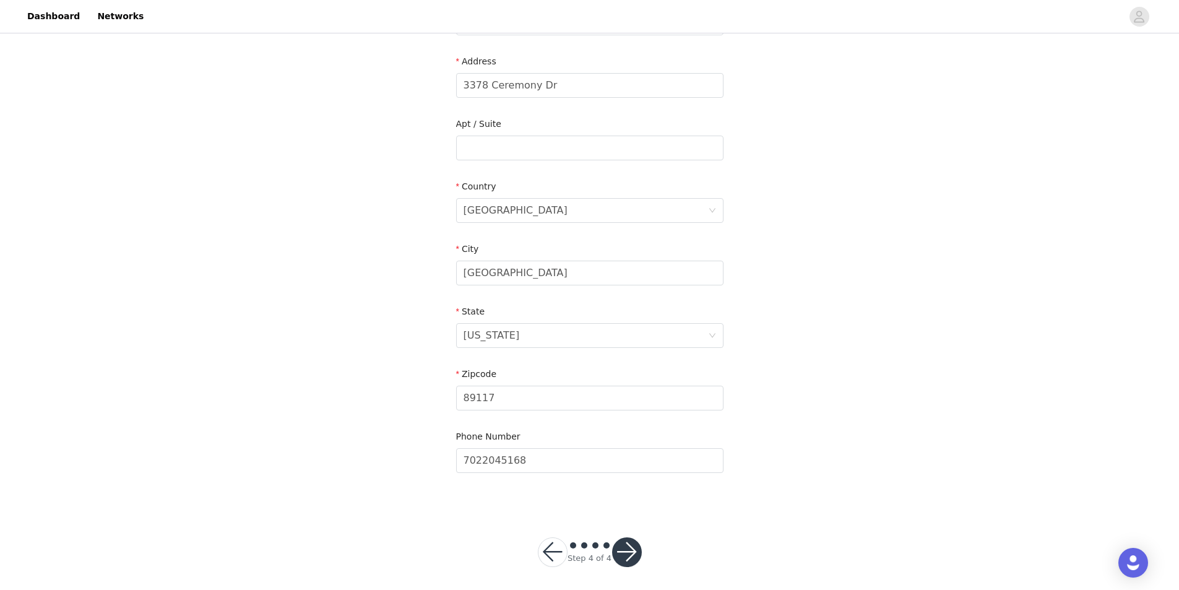
click at [634, 553] on button "button" at bounding box center [627, 552] width 30 height 30
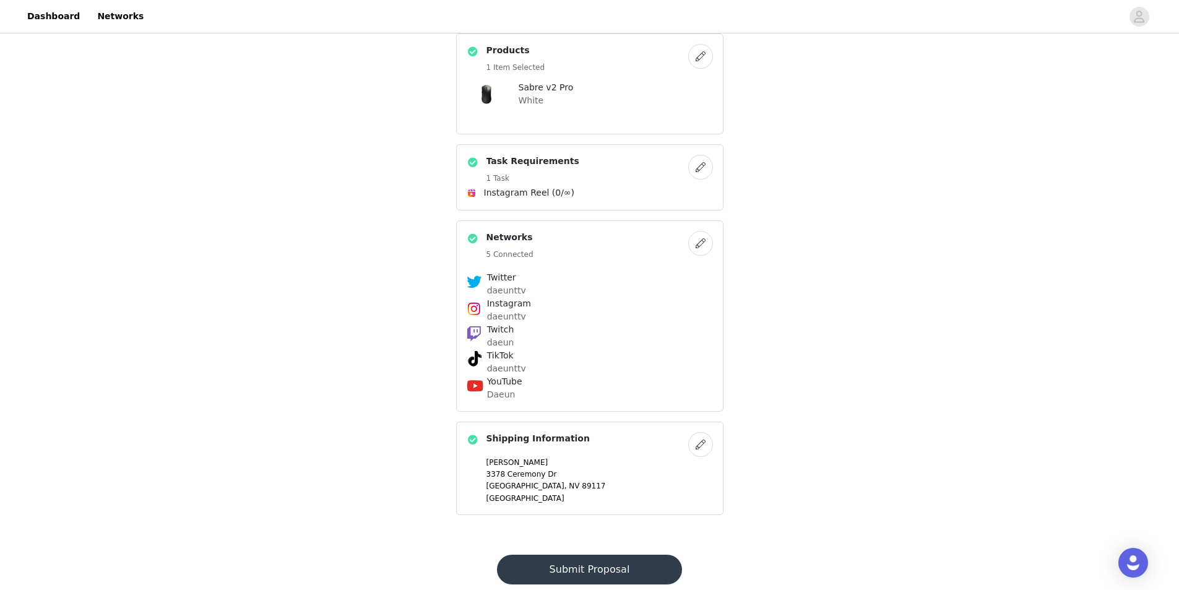
scroll to position [297, 0]
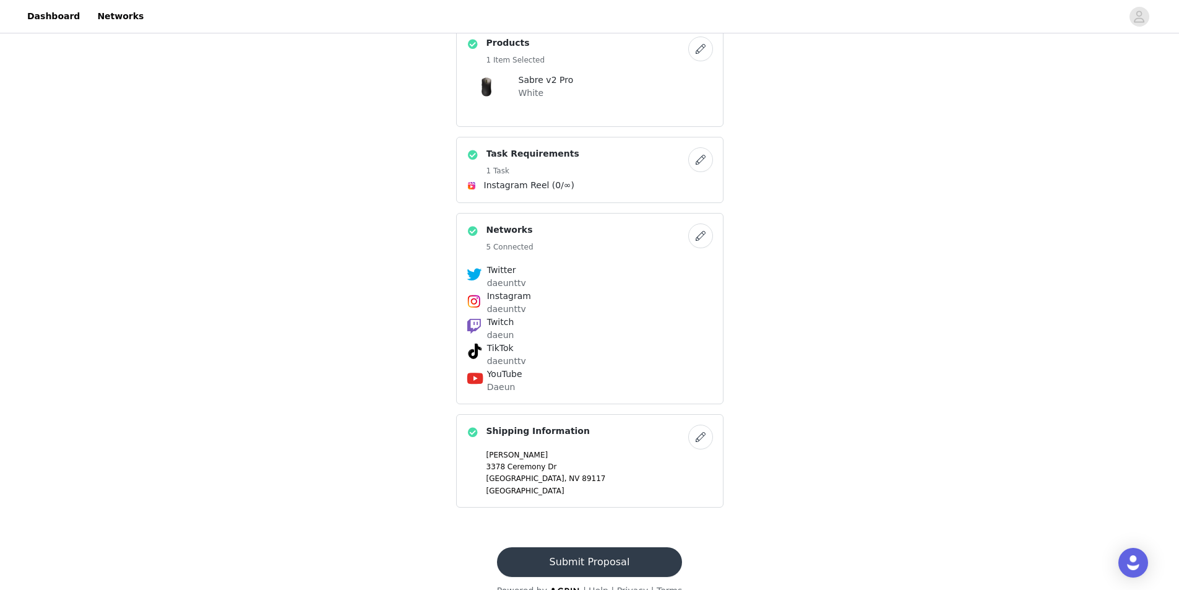
click at [634, 547] on button "Submit Proposal" at bounding box center [589, 562] width 185 height 30
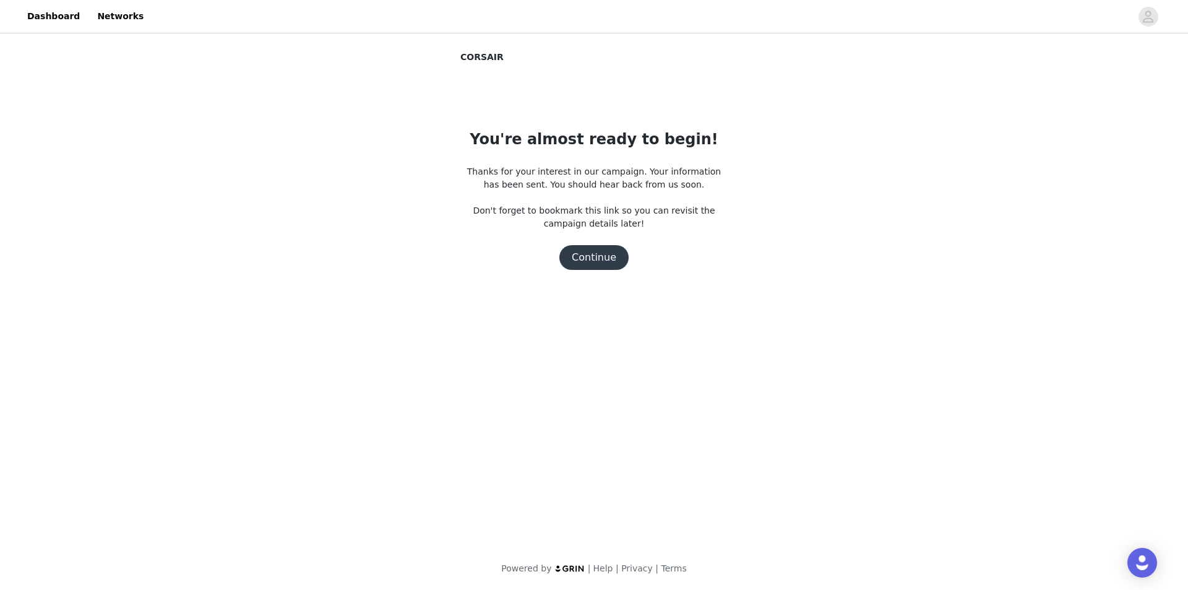
click at [617, 255] on button "Continue" at bounding box center [593, 257] width 69 height 25
